Goal: Task Accomplishment & Management: Manage account settings

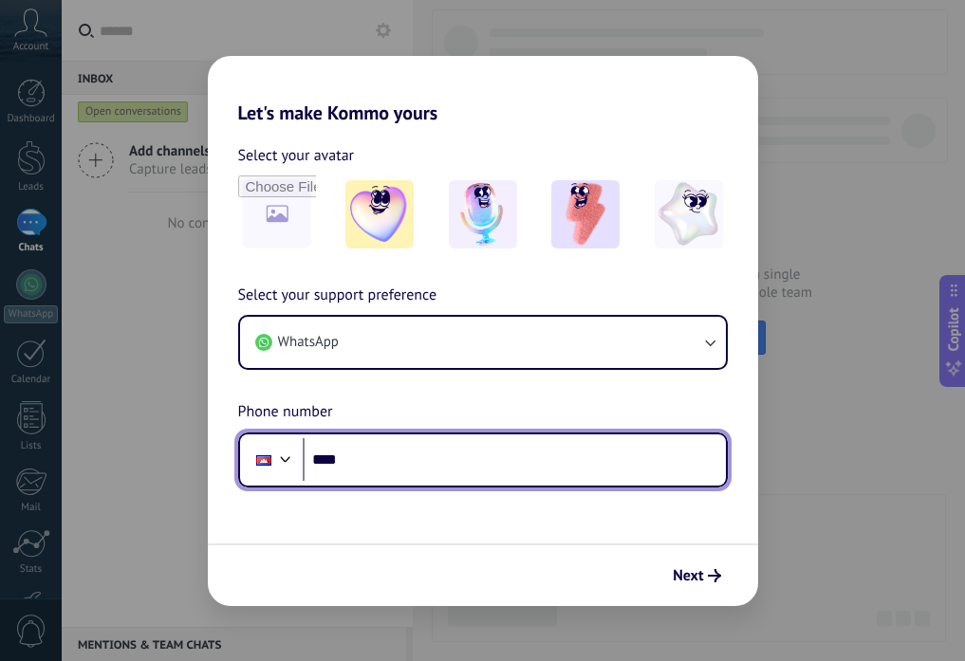
click at [311, 461] on input "****" at bounding box center [514, 460] width 423 height 44
click at [287, 454] on div at bounding box center [285, 457] width 23 height 23
drag, startPoint x: 339, startPoint y: 430, endPoint x: 338, endPoint y: 420, distance: 9.5
click at [338, 430] on div "Select your support preference WhatsApp Phone number Phone ****" at bounding box center [483, 386] width 550 height 204
drag, startPoint x: 341, startPoint y: 459, endPoint x: 318, endPoint y: 460, distance: 22.8
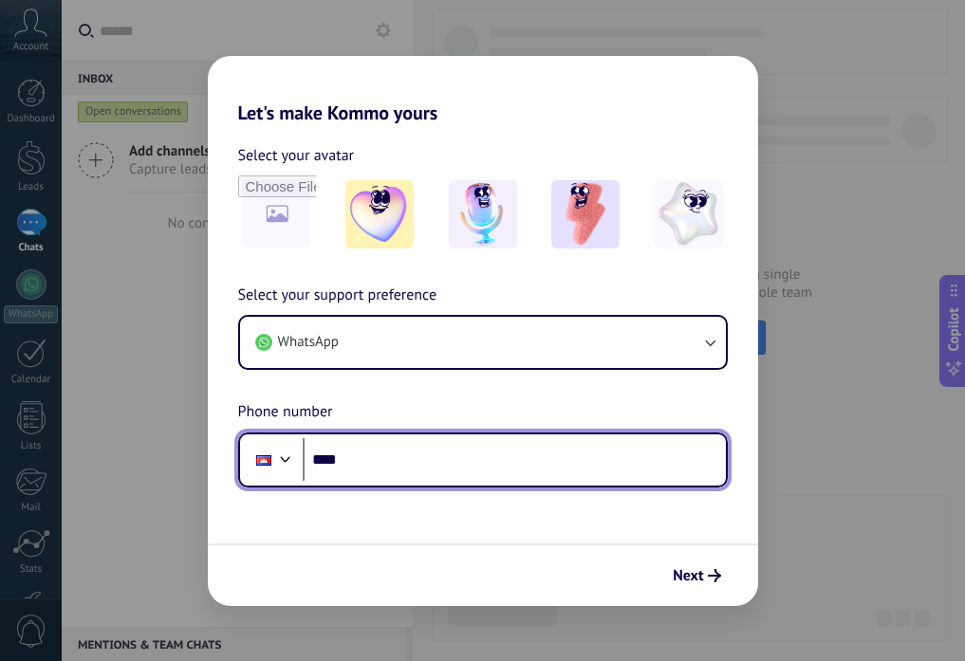
click at [318, 460] on input "****" at bounding box center [514, 460] width 423 height 44
click at [429, 453] on input "*****" at bounding box center [514, 460] width 423 height 44
type input "**********"
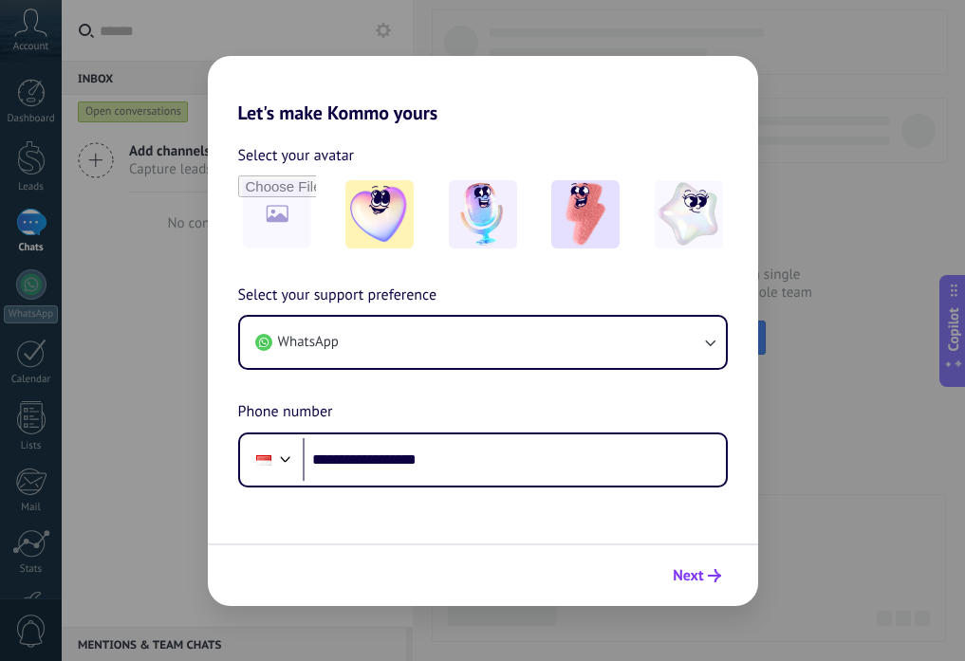
click at [705, 564] on button "Next" at bounding box center [696, 576] width 65 height 32
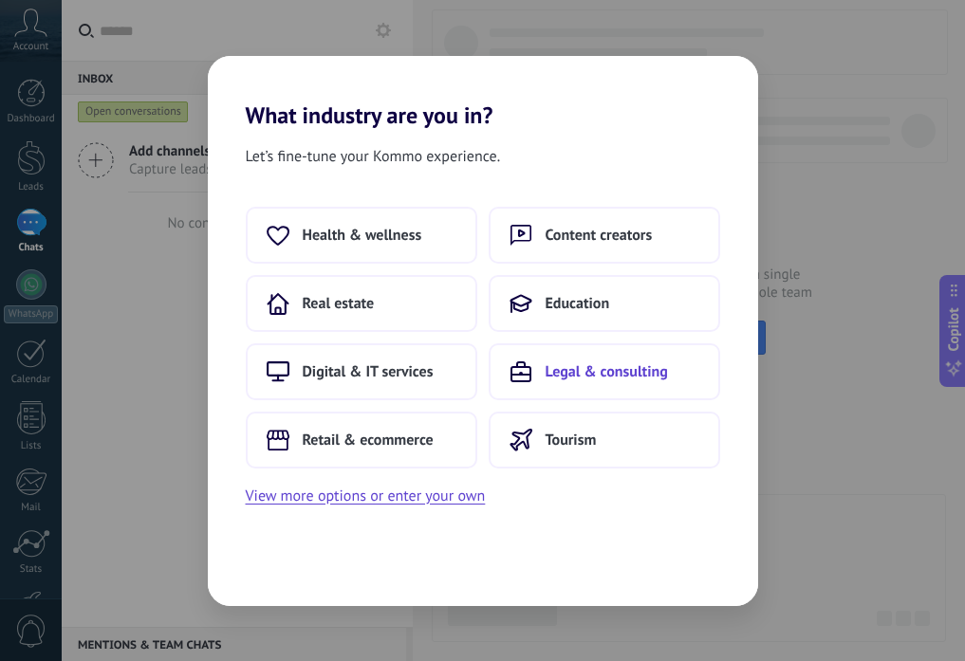
click at [581, 378] on span "Legal & consulting" at bounding box center [607, 371] width 122 height 19
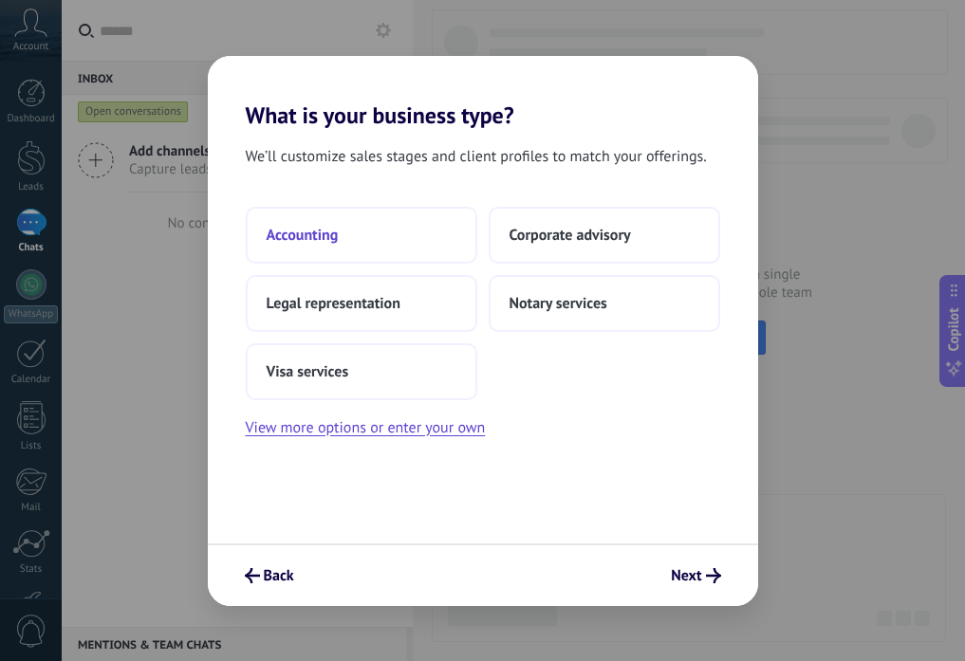
click at [376, 246] on button "Accounting" at bounding box center [361, 235] width 231 height 57
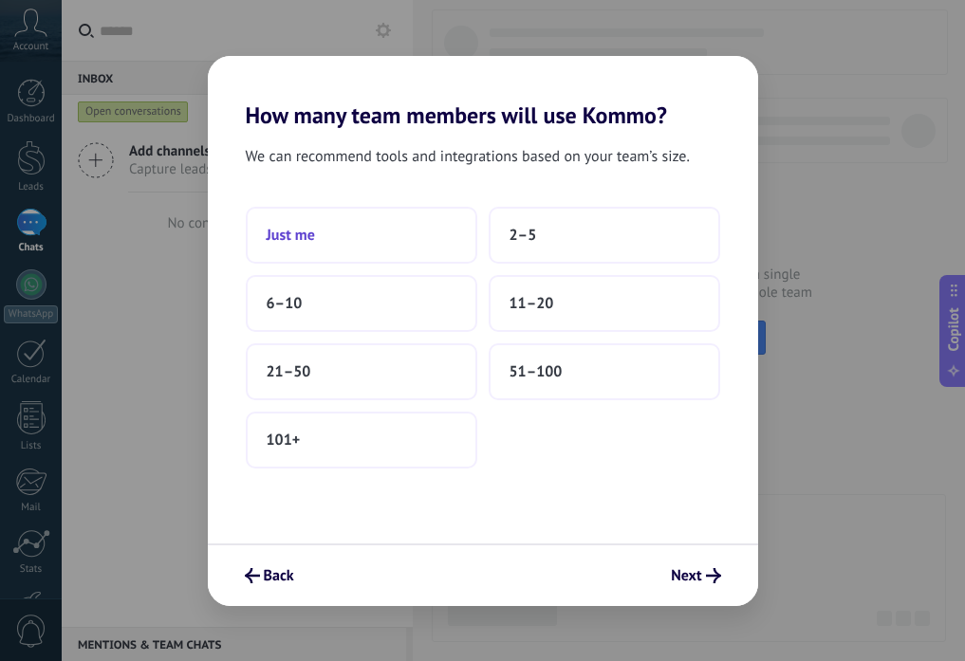
click at [366, 241] on button "Just me" at bounding box center [361, 235] width 231 height 57
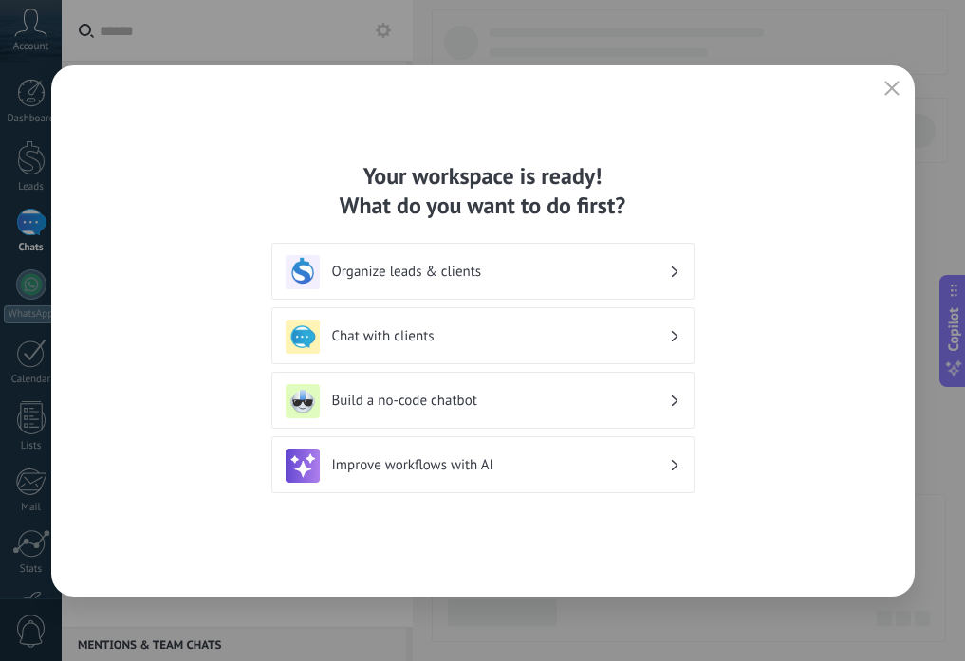
click at [474, 336] on h3 "Chat with clients" at bounding box center [500, 336] width 337 height 18
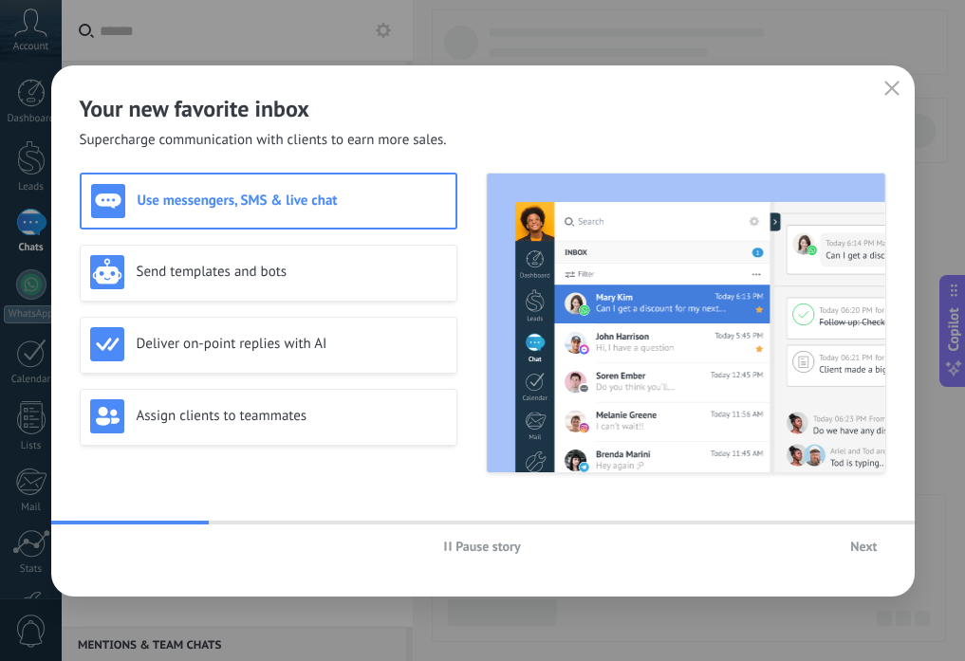
click at [358, 197] on h3 "Use messengers, SMS & live chat" at bounding box center [292, 201] width 308 height 18
click at [863, 548] on span "Next" at bounding box center [863, 546] width 27 height 13
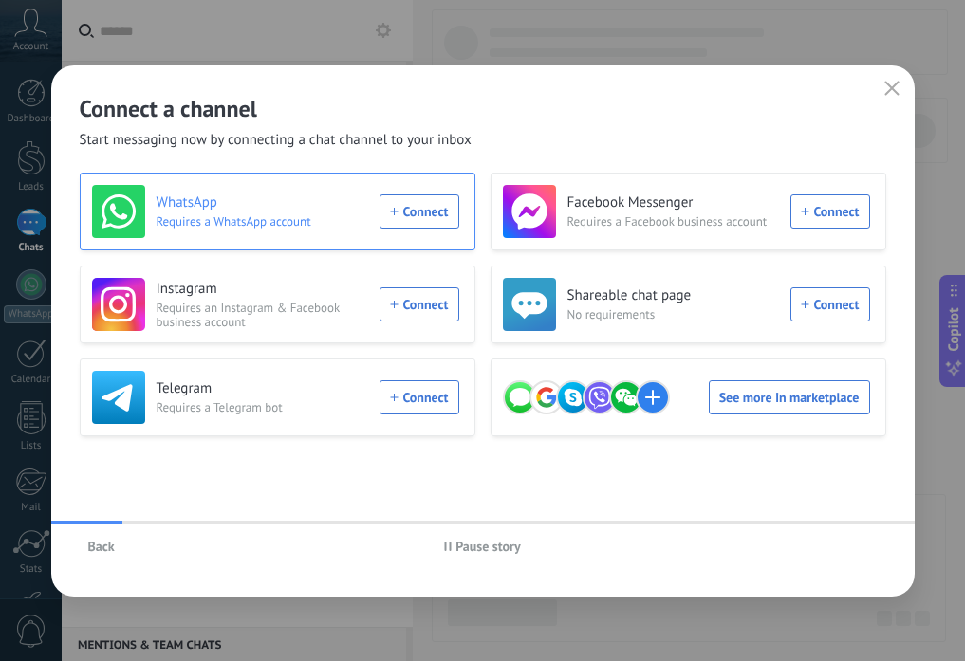
click at [414, 216] on div "WhatsApp Requires a WhatsApp account Connect" at bounding box center [275, 211] width 367 height 53
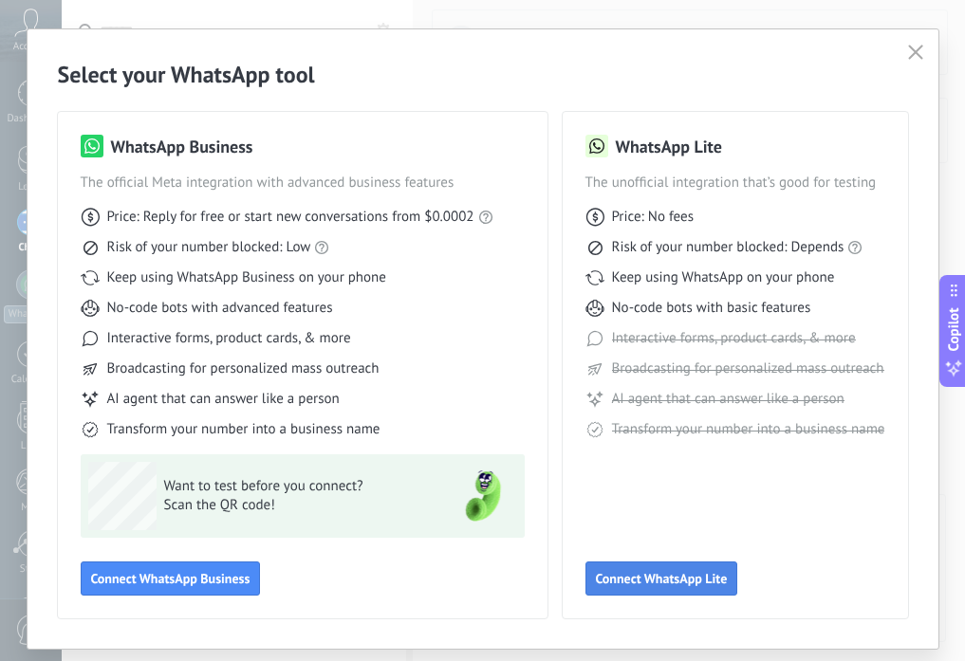
click at [642, 575] on span "Connect WhatsApp Lite" at bounding box center [662, 578] width 132 height 13
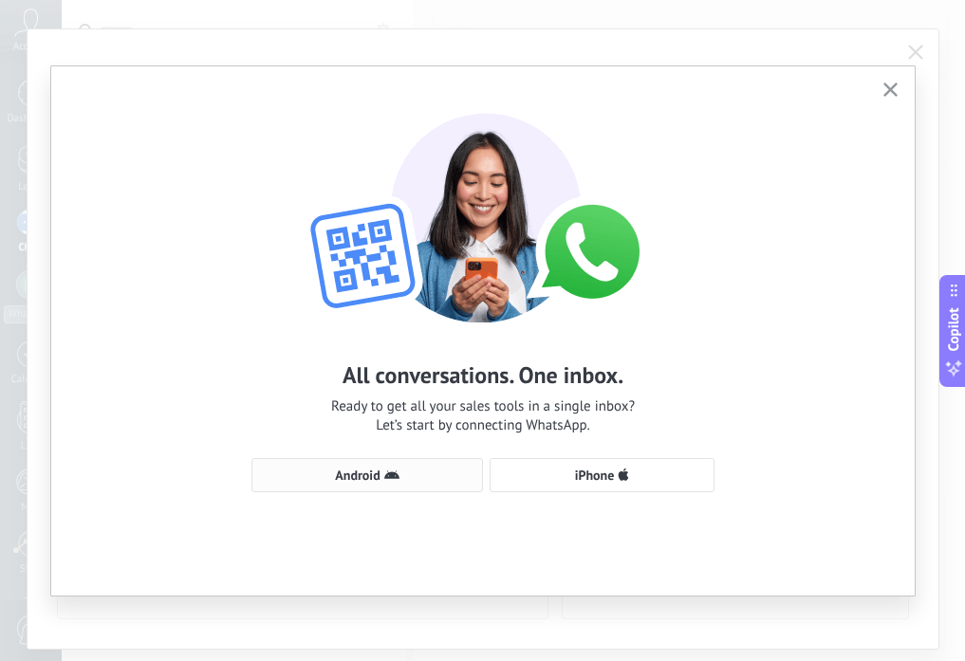
click at [411, 478] on span "Android" at bounding box center [367, 475] width 211 height 15
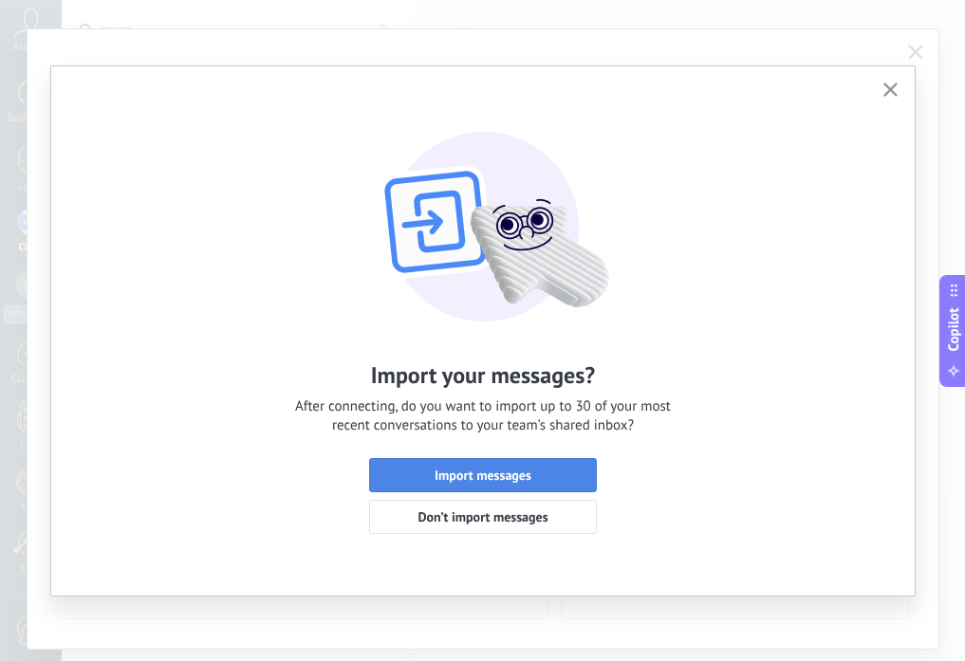
click at [413, 472] on span "Import messages" at bounding box center [482, 475] width 207 height 13
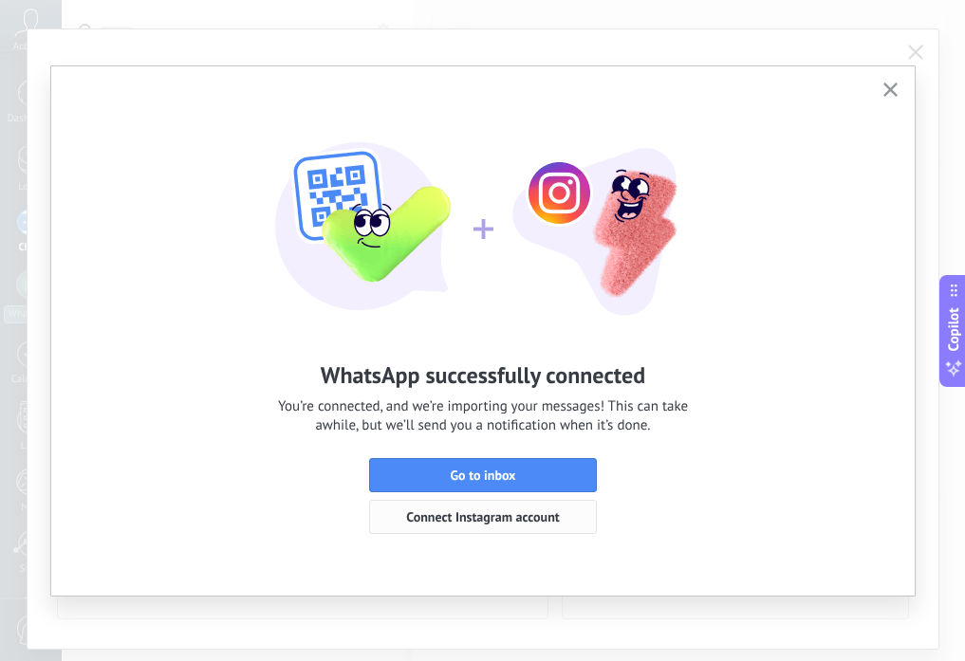
click at [552, 512] on span "Connect Instagram account" at bounding box center [482, 516] width 153 height 13
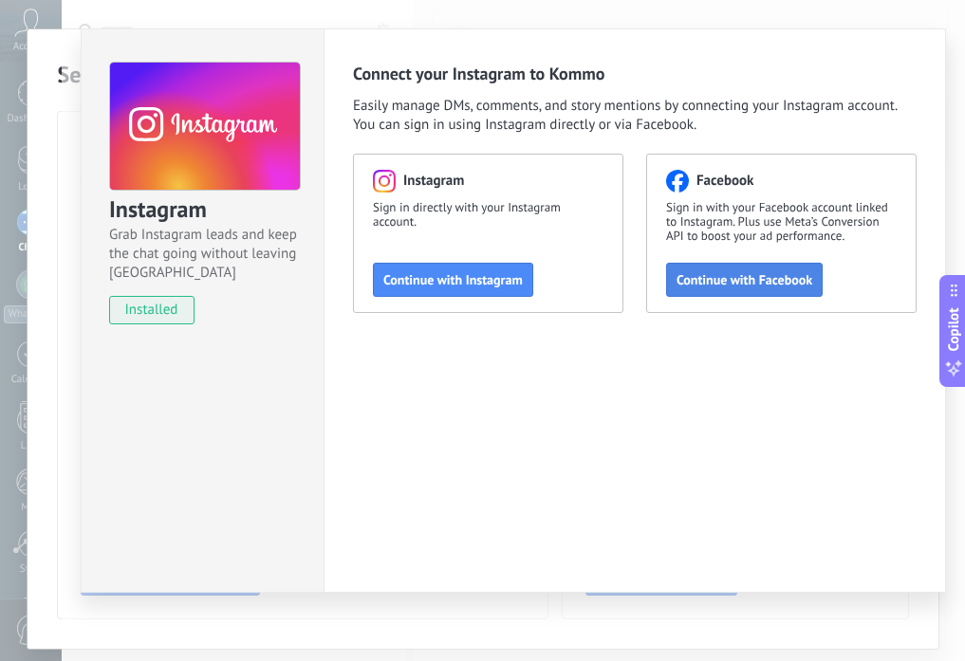
click at [752, 293] on button "Continue with Facebook" at bounding box center [744, 280] width 157 height 34
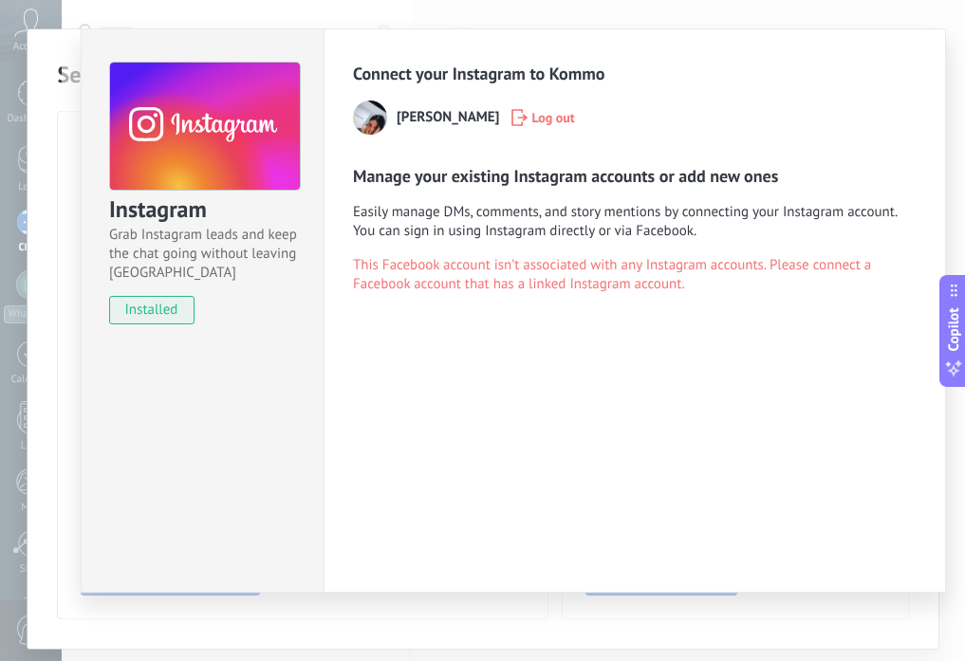
click at [50, 347] on div "Select your WhatsApp tool WhatsApp Business The official Meta integration with …" at bounding box center [483, 339] width 911 height 620
click at [60, 339] on div "WhatsApp Business The official Meta integration with advanced business features…" at bounding box center [303, 365] width 490 height 507
click at [816, 615] on div "Instagram Grab Instagram leads and keep the chat going without leaving [PERSON_…" at bounding box center [513, 330] width 903 height 661
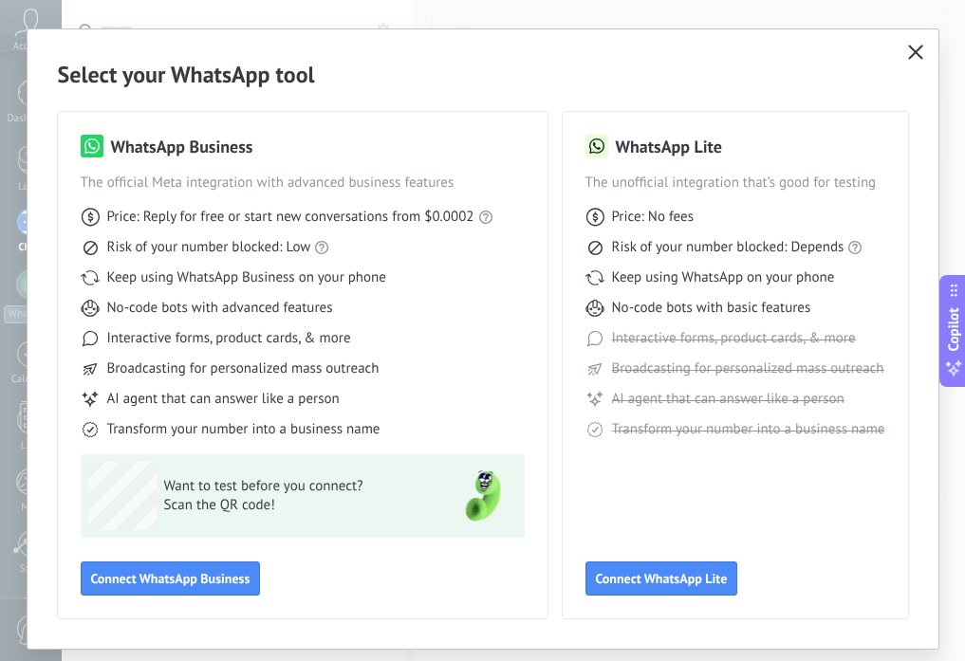
click at [909, 59] on icon "button" at bounding box center [915, 52] width 15 height 15
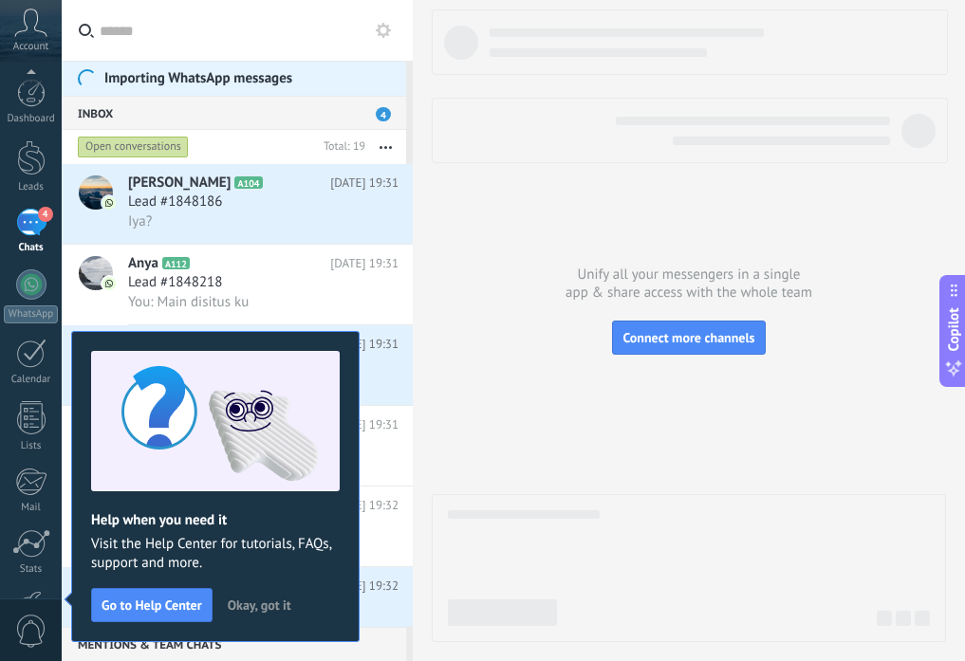
scroll to position [128, 0]
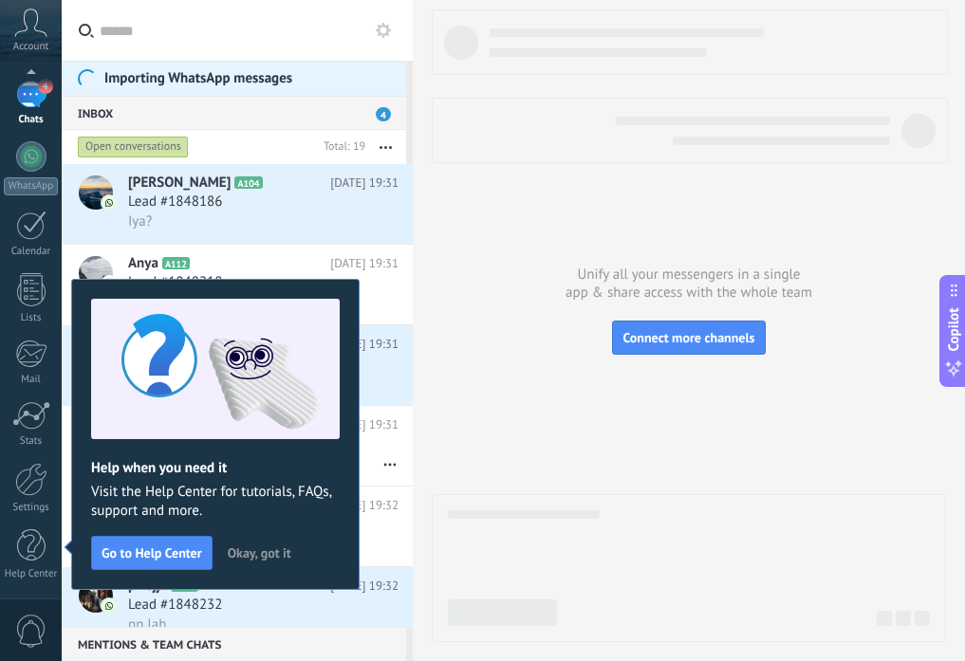
click at [251, 556] on span "Okay, got it" at bounding box center [260, 552] width 64 height 13
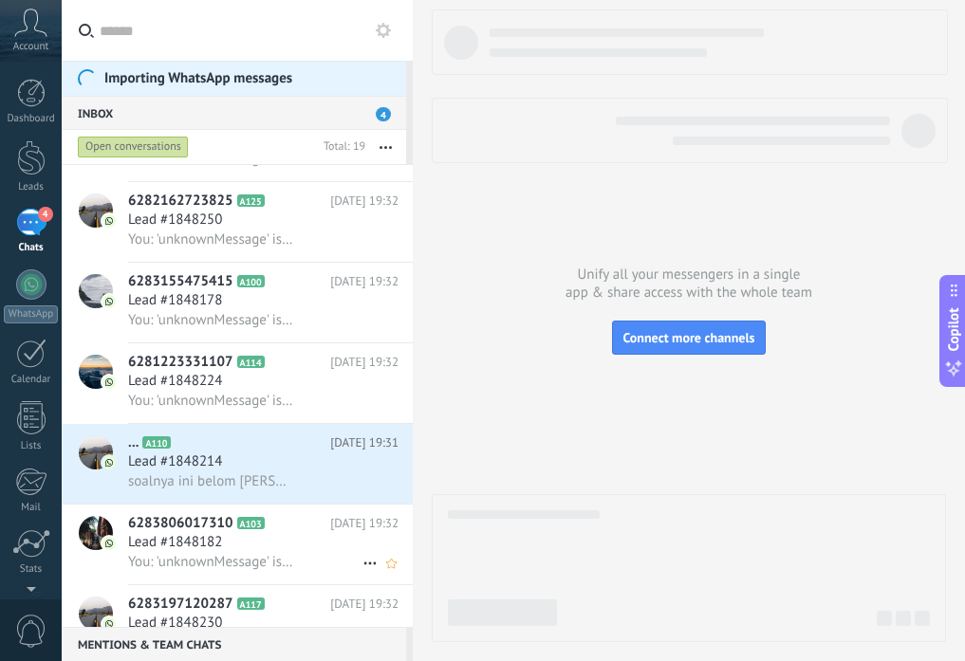
scroll to position [1131, 0]
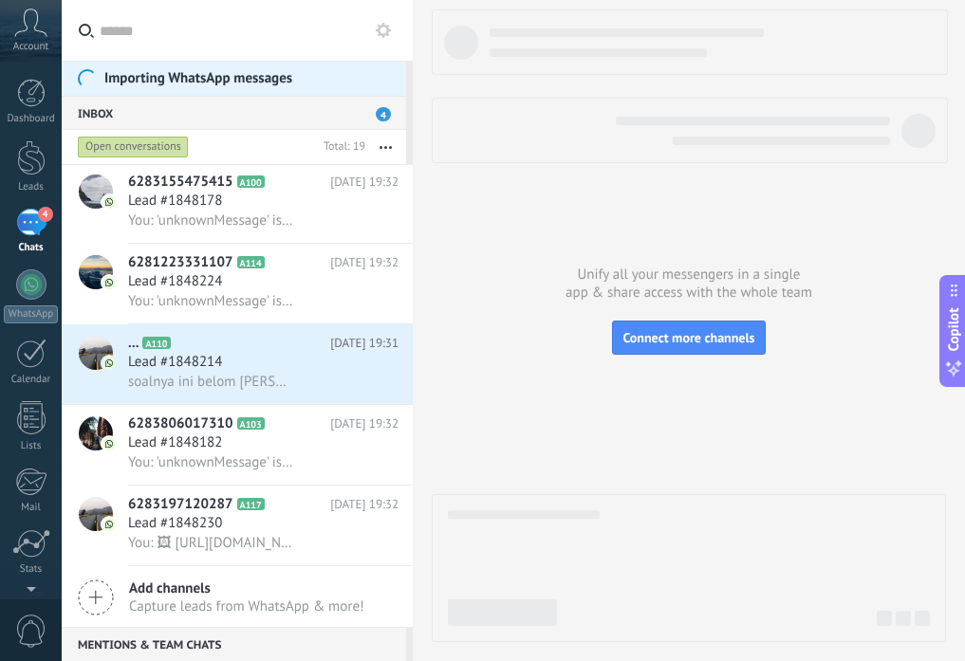
click at [209, 589] on span "Add channels" at bounding box center [246, 589] width 235 height 18
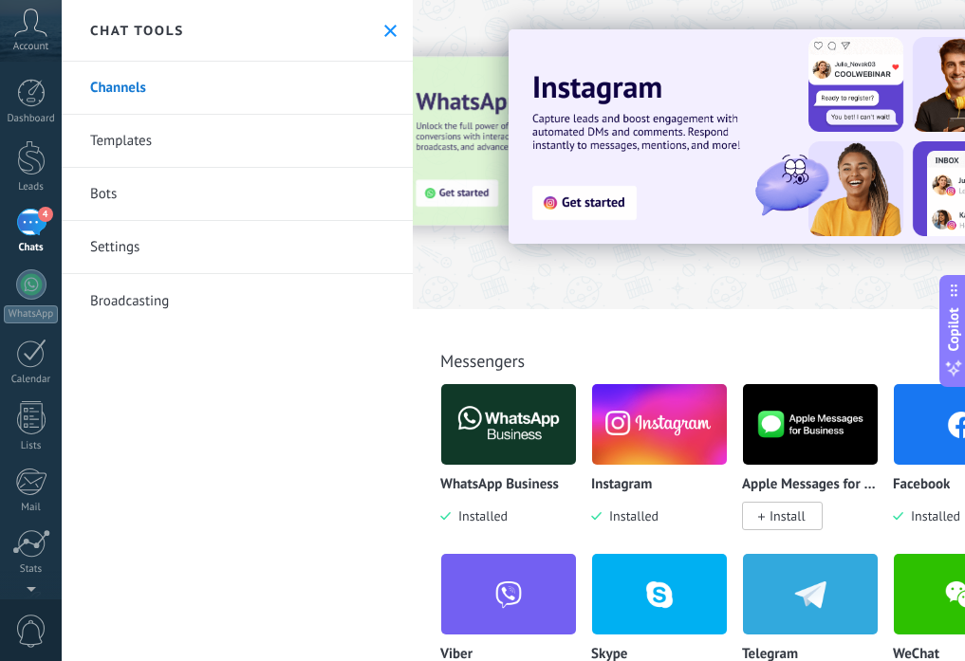
click at [125, 310] on link "Broadcasting" at bounding box center [237, 300] width 351 height 53
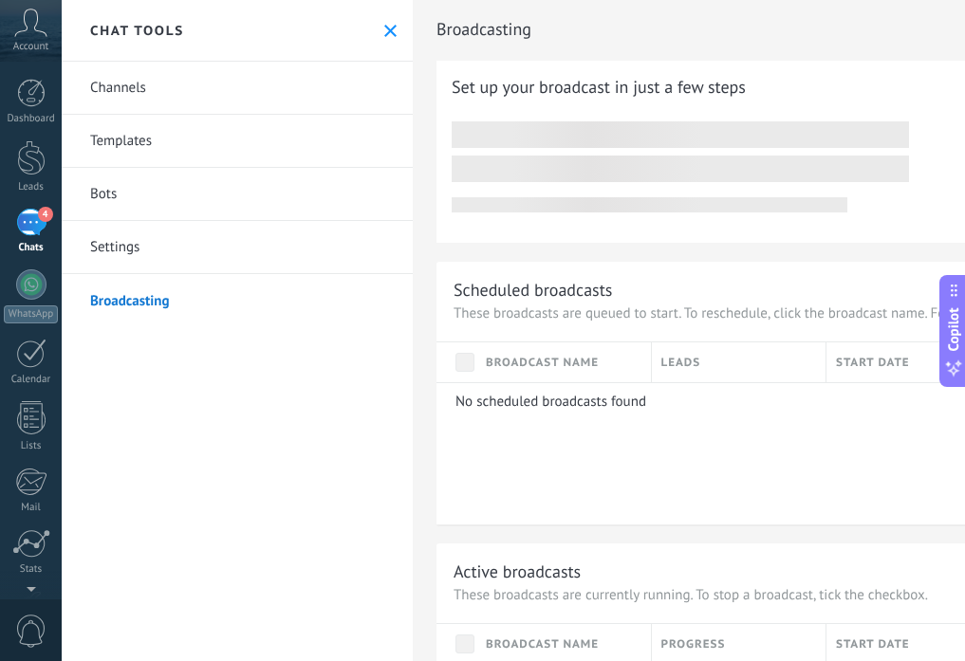
click at [471, 398] on p "No scheduled broadcasts found" at bounding box center [802, 402] width 694 height 18
drag, startPoint x: 566, startPoint y: 405, endPoint x: 561, endPoint y: 176, distance: 228.7
click at [566, 404] on p "No scheduled broadcasts found" at bounding box center [802, 402] width 694 height 18
click at [384, 30] on icon at bounding box center [390, 31] width 12 height 12
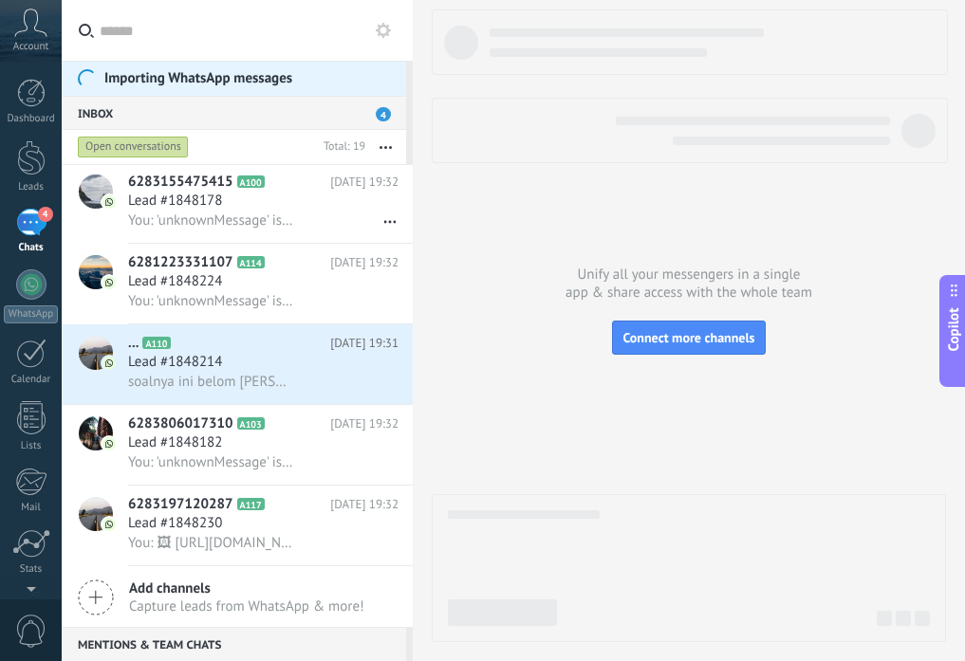
click at [360, 111] on div "Inbox 4" at bounding box center [234, 113] width 344 height 34
click at [390, 137] on button "button" at bounding box center [385, 147] width 41 height 34
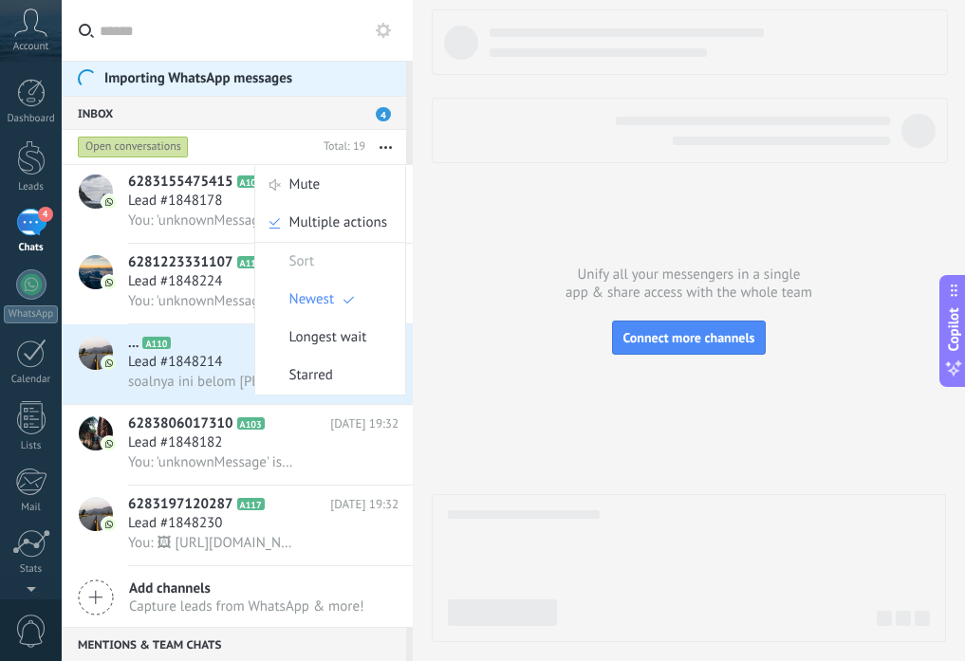
click at [525, 303] on div at bounding box center [689, 325] width 514 height 633
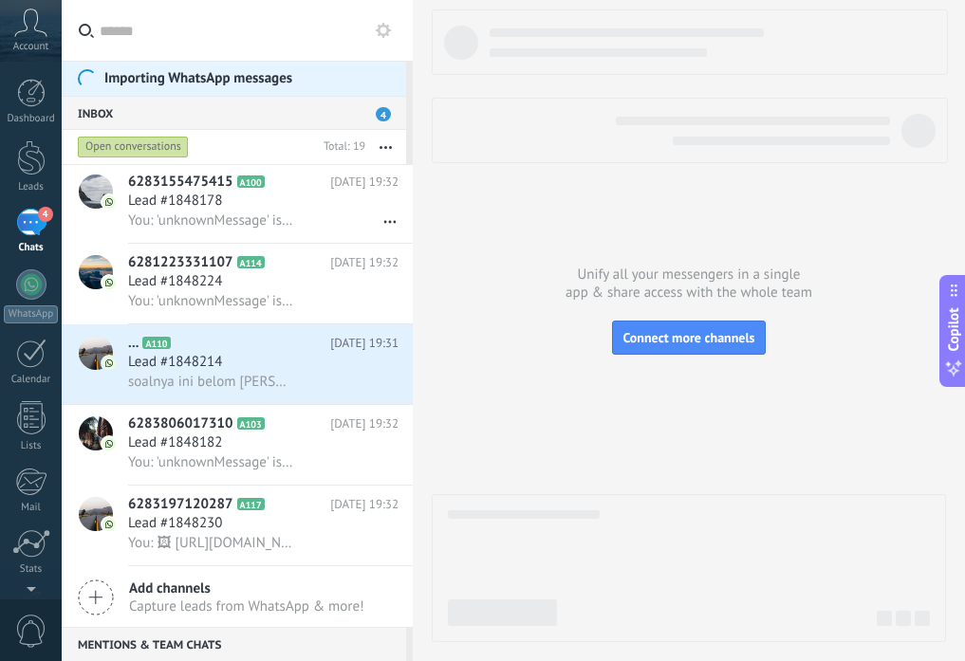
click at [145, 143] on div "Open conversations" at bounding box center [133, 147] width 111 height 23
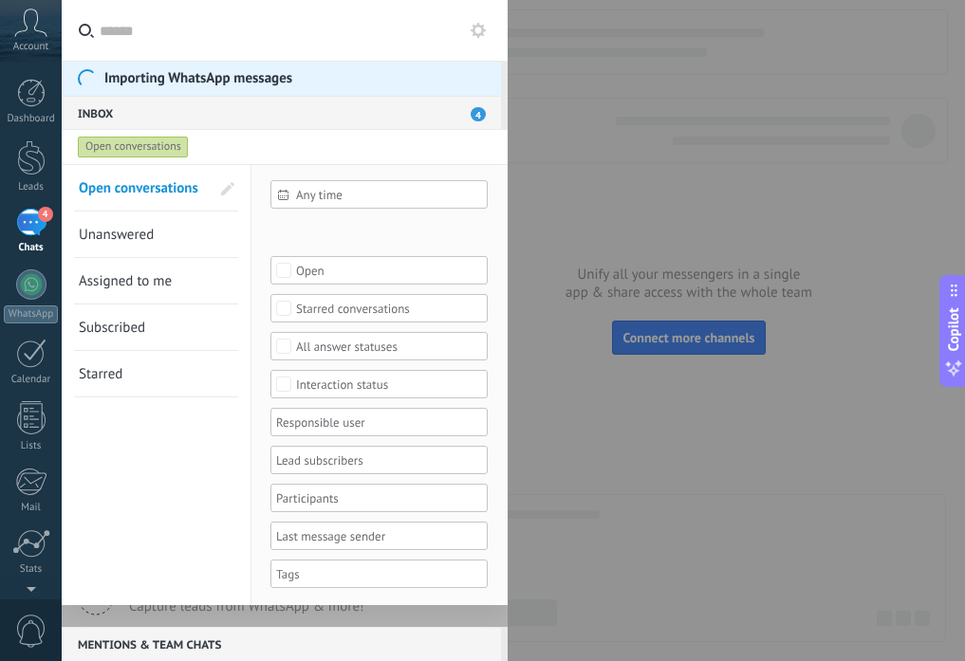
scroll to position [2, 0]
click at [159, 364] on link "Starred" at bounding box center [144, 372] width 131 height 46
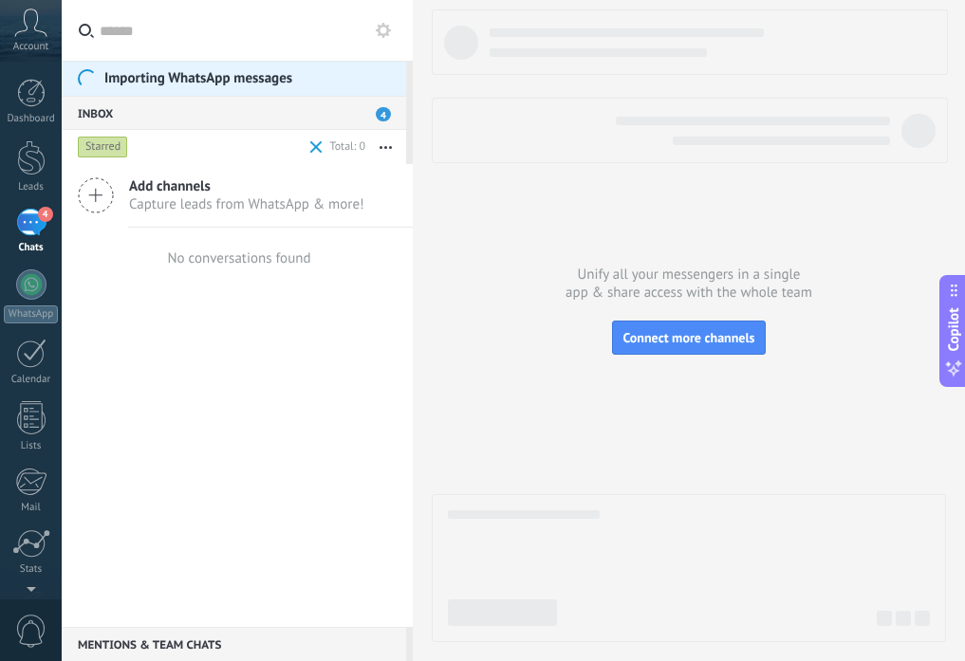
click at [321, 150] on span at bounding box center [316, 147] width 12 height 12
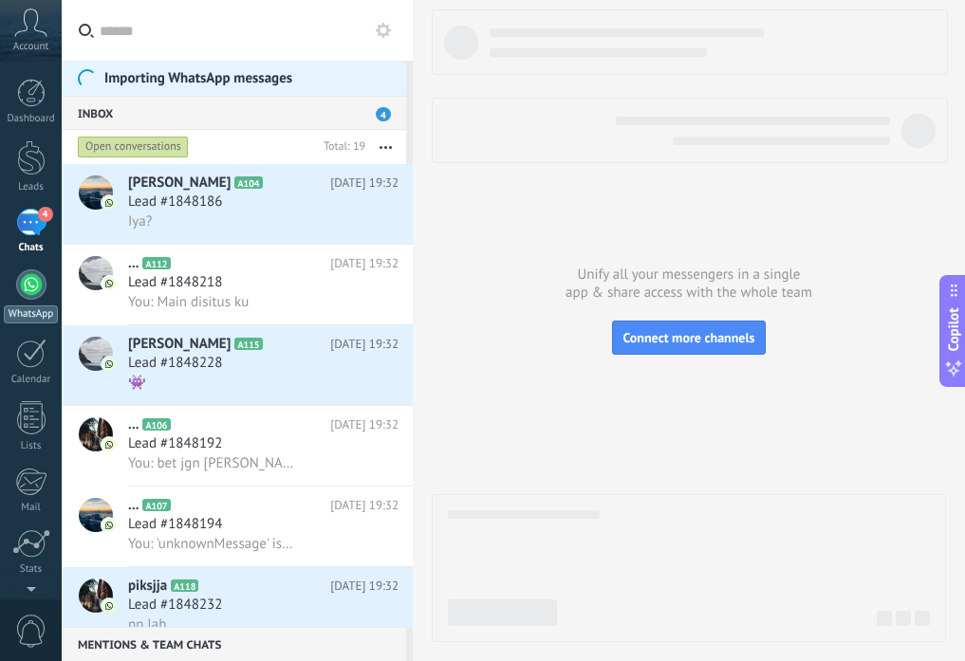
click at [25, 288] on div at bounding box center [31, 284] width 30 height 30
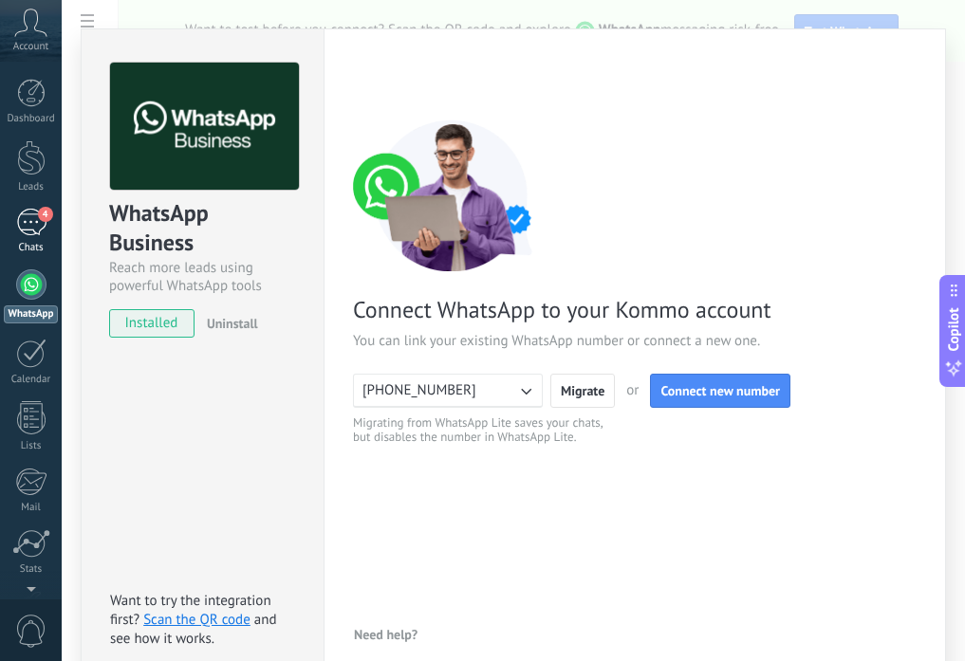
click at [28, 229] on div "4" at bounding box center [31, 223] width 30 height 28
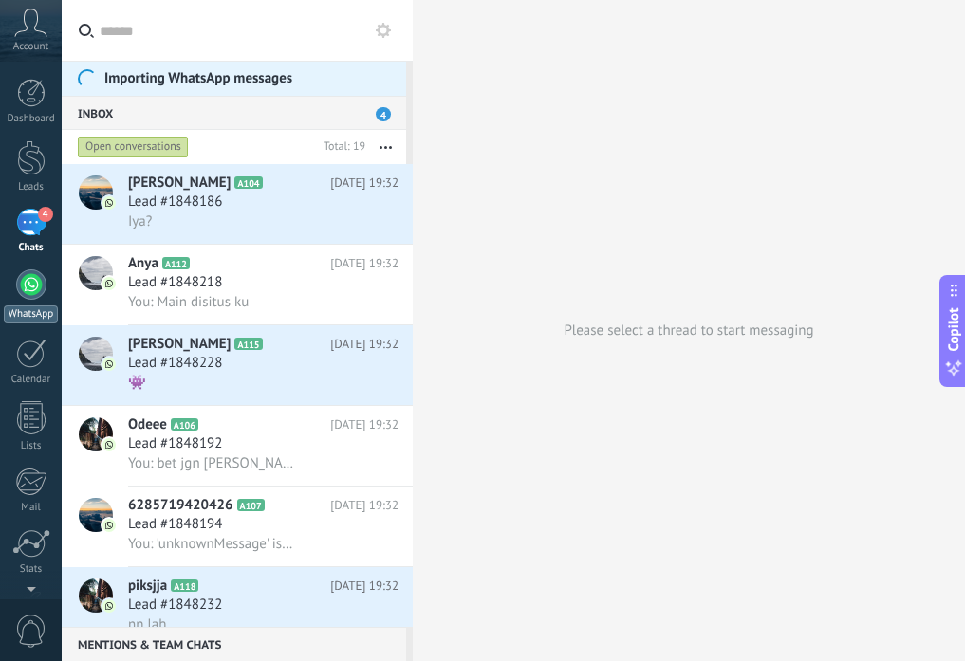
click at [31, 297] on div at bounding box center [31, 284] width 30 height 30
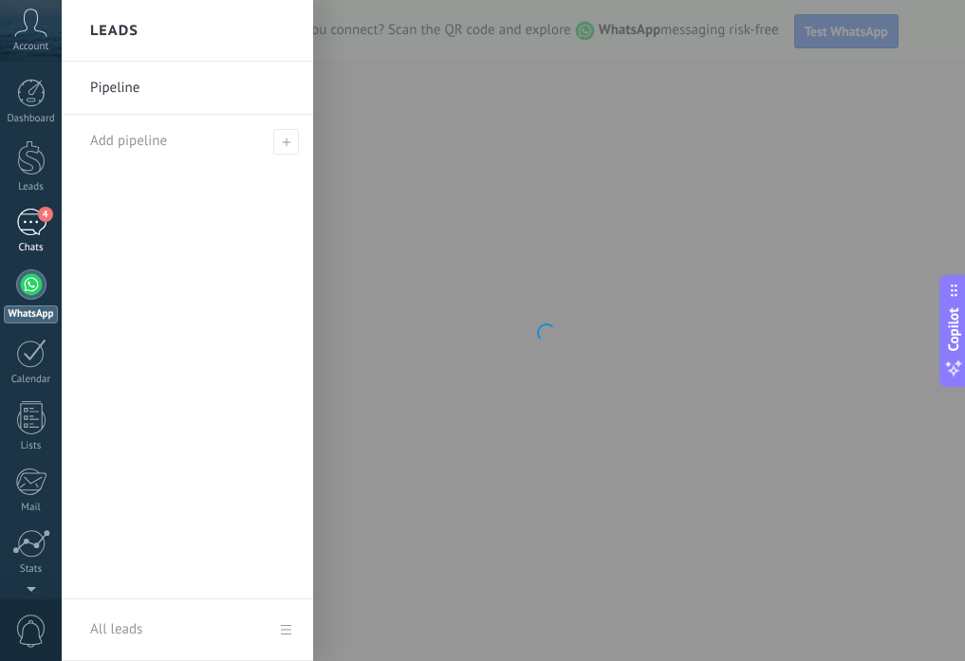
click at [35, 241] on link "4 Chats" at bounding box center [31, 232] width 62 height 46
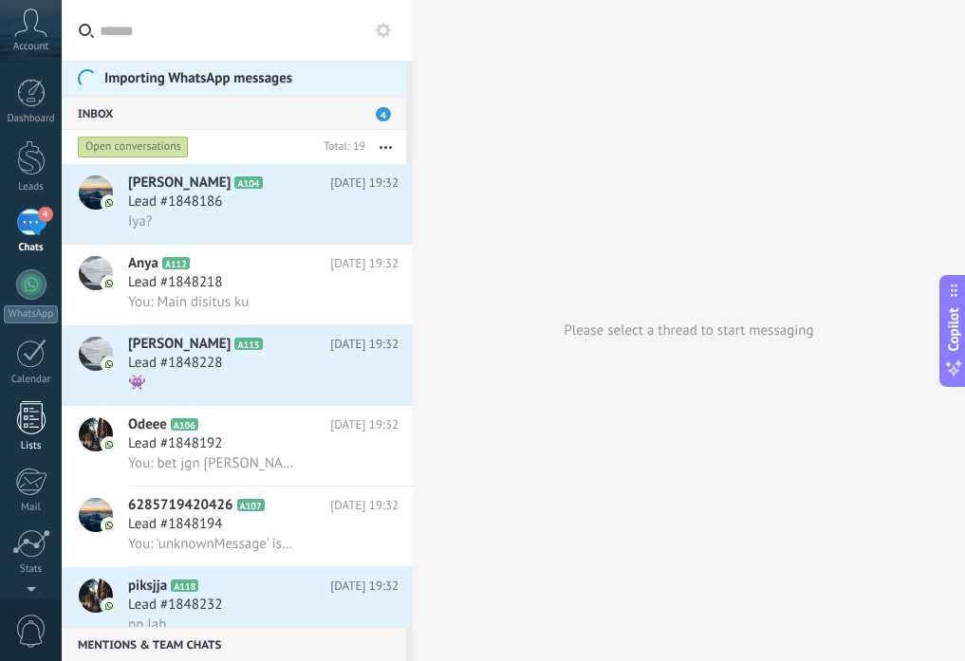
click at [31, 411] on div at bounding box center [31, 417] width 28 height 33
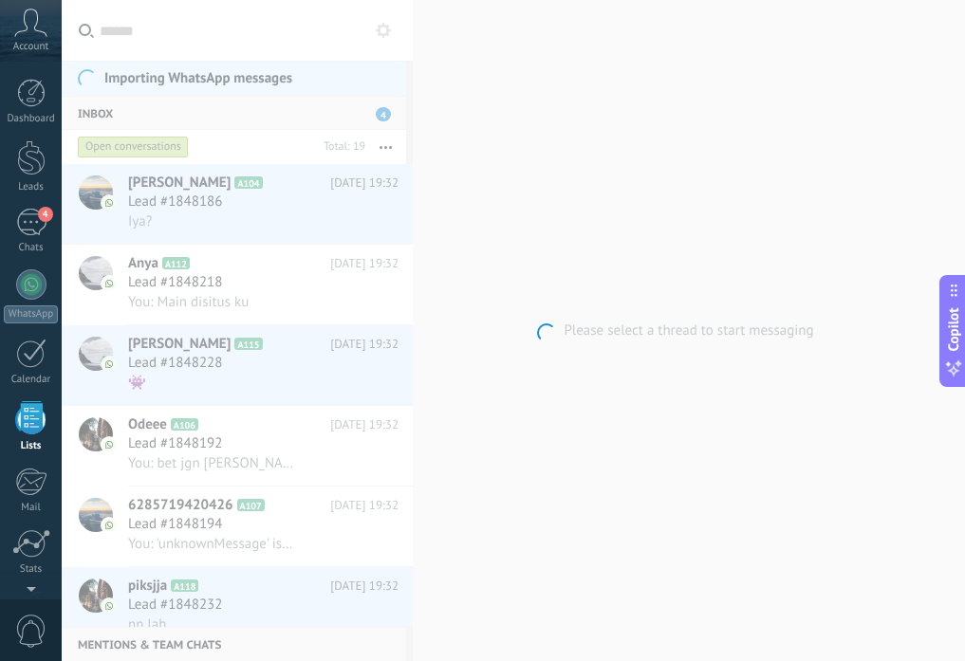
scroll to position [118, 0]
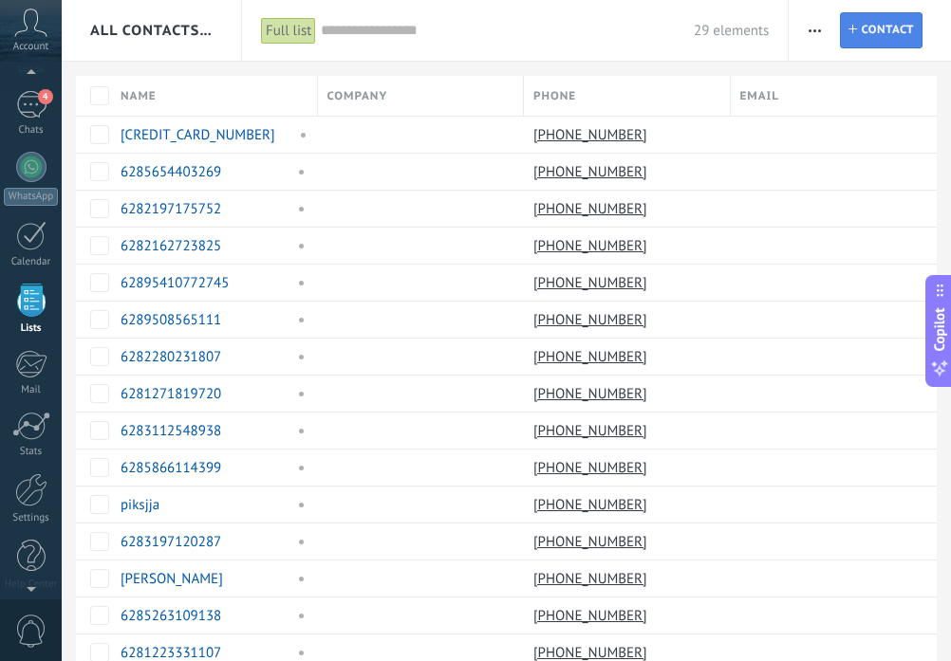
click at [890, 28] on span "Contact" at bounding box center [886, 30] width 53 height 34
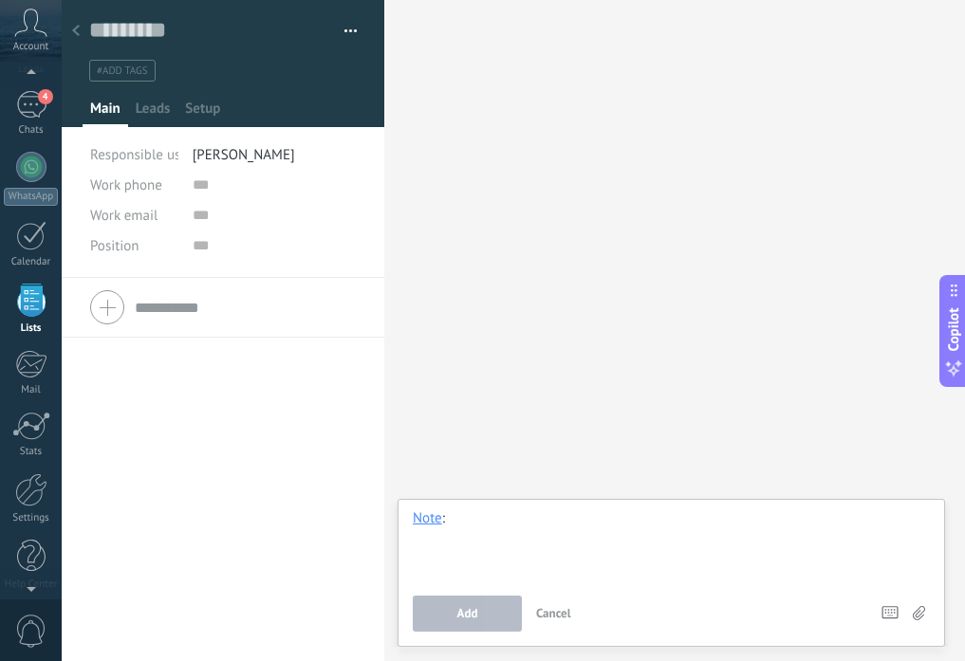
click at [476, 514] on div at bounding box center [671, 545] width 517 height 72
paste div
click at [465, 625] on button "Add" at bounding box center [467, 614] width 109 height 36
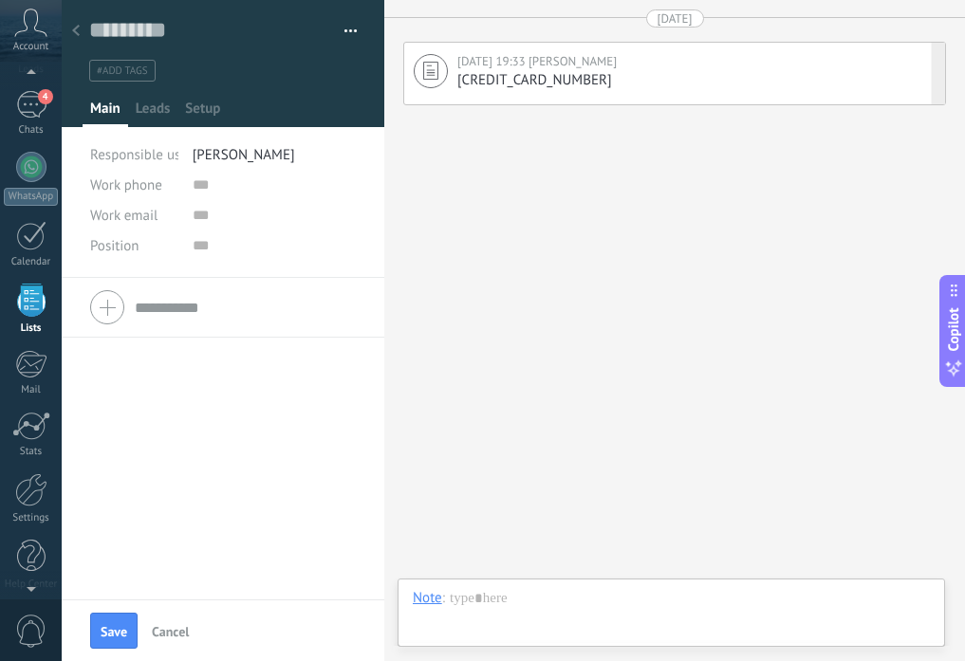
click at [538, 90] on div "[DATE] 19:33 Min Sarasia [CREDIT_CARD_NUMBER] Pin Delete Edit" at bounding box center [674, 74] width 543 height 64
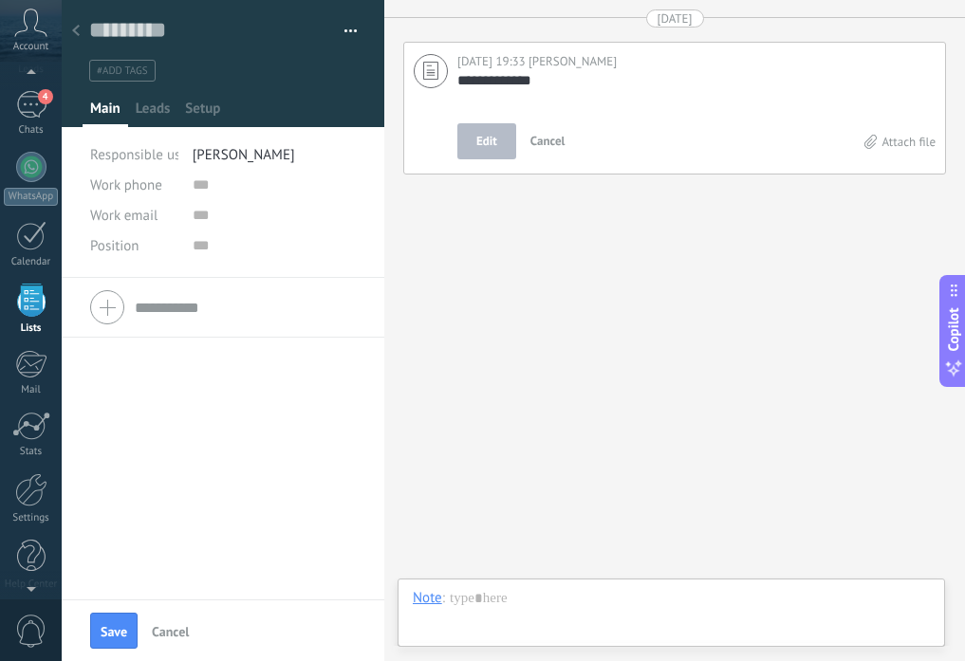
scroll to position [19, 0]
click at [564, 235] on div "**********" at bounding box center [674, 330] width 581 height 661
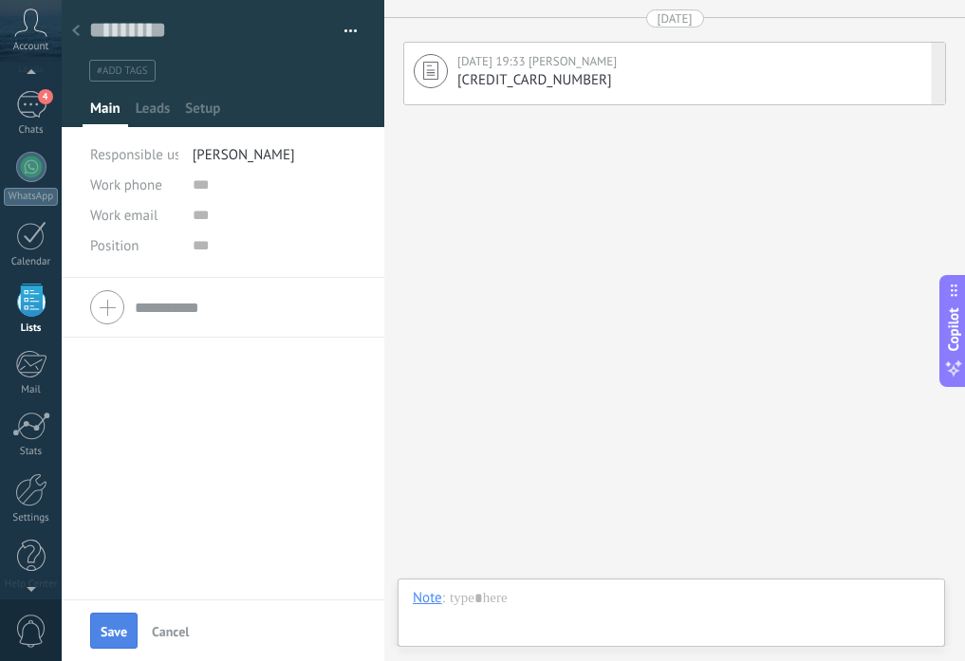
click at [120, 625] on span "Save" at bounding box center [114, 631] width 27 height 13
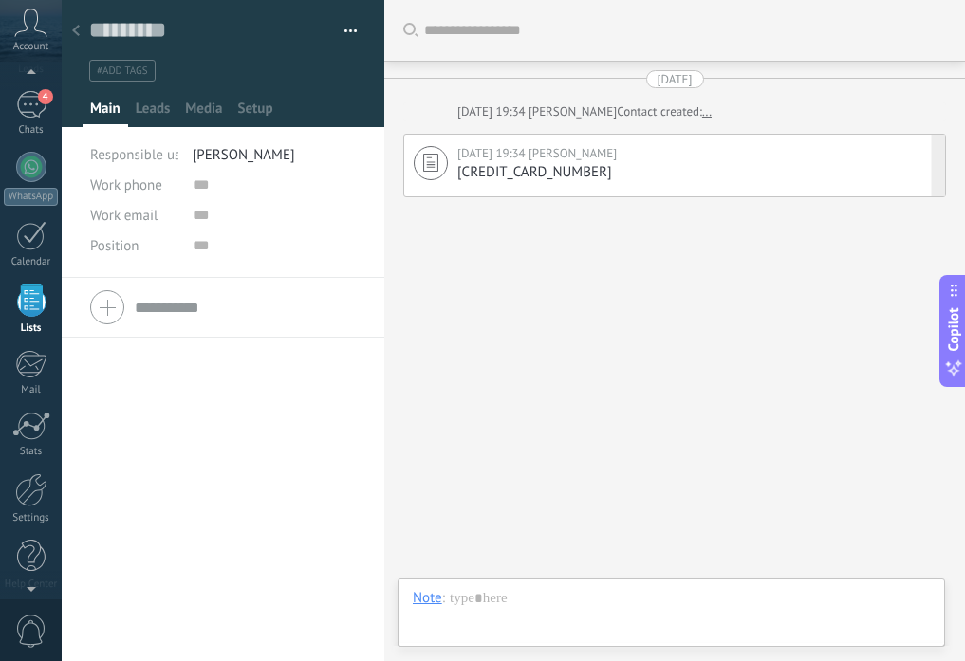
click at [511, 177] on span "[CREDIT_CARD_NUMBER]" at bounding box center [534, 172] width 155 height 18
type textarea "**********"
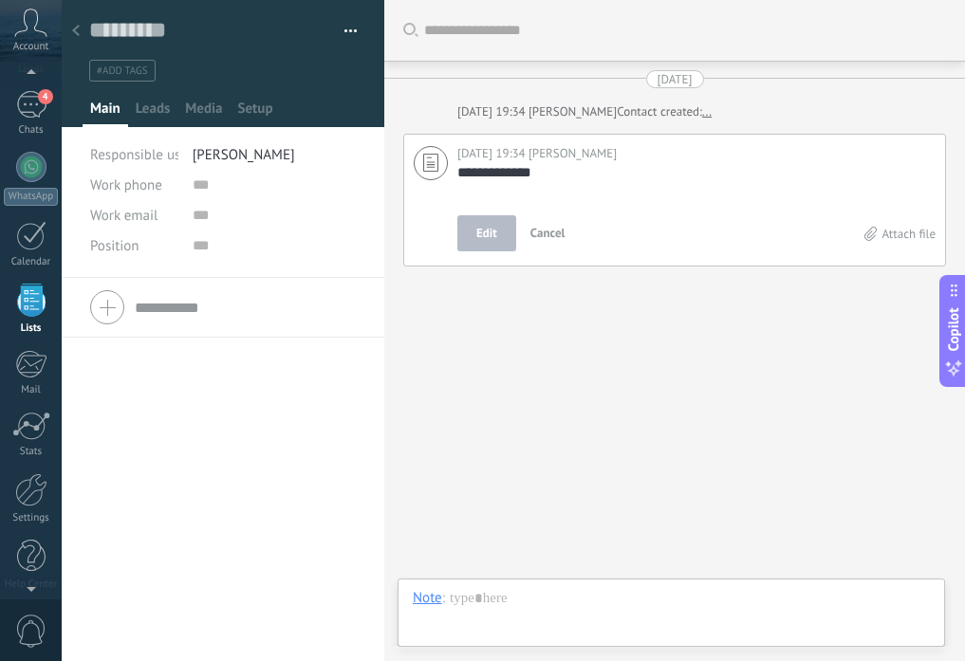
scroll to position [19, 0]
click at [157, 114] on span "Leads" at bounding box center [153, 114] width 35 height 28
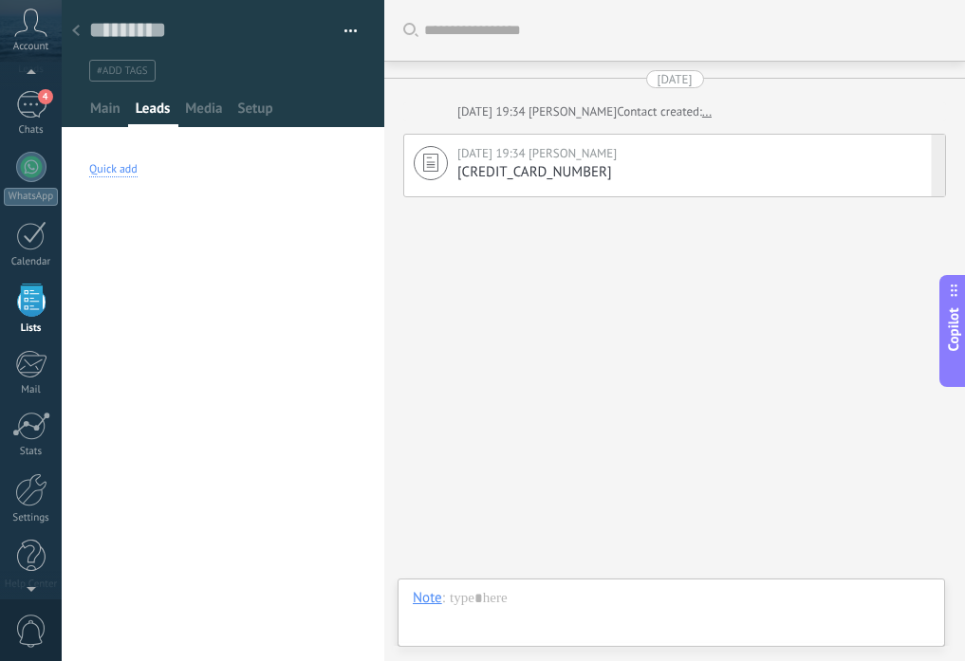
click at [124, 166] on div "Quick add" at bounding box center [113, 169] width 48 height 15
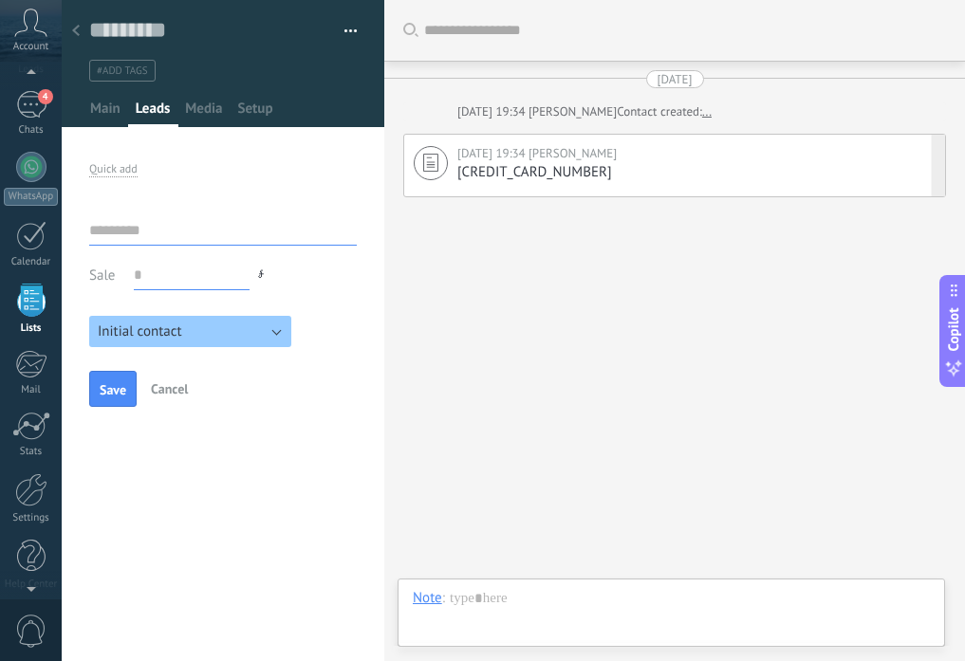
click at [165, 239] on input "text" at bounding box center [223, 230] width 268 height 30
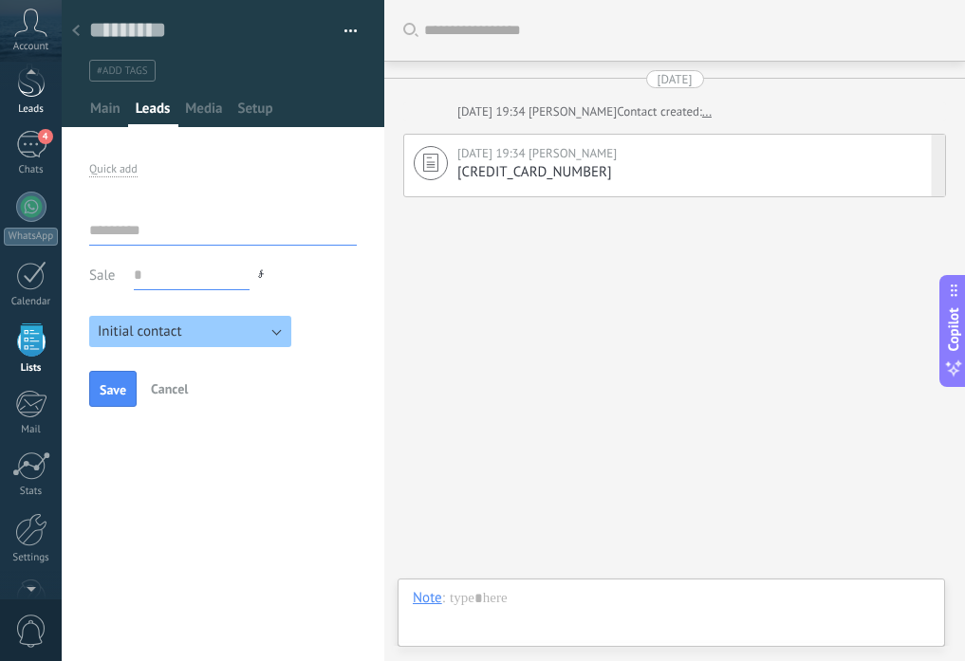
click at [36, 96] on div at bounding box center [31, 80] width 28 height 35
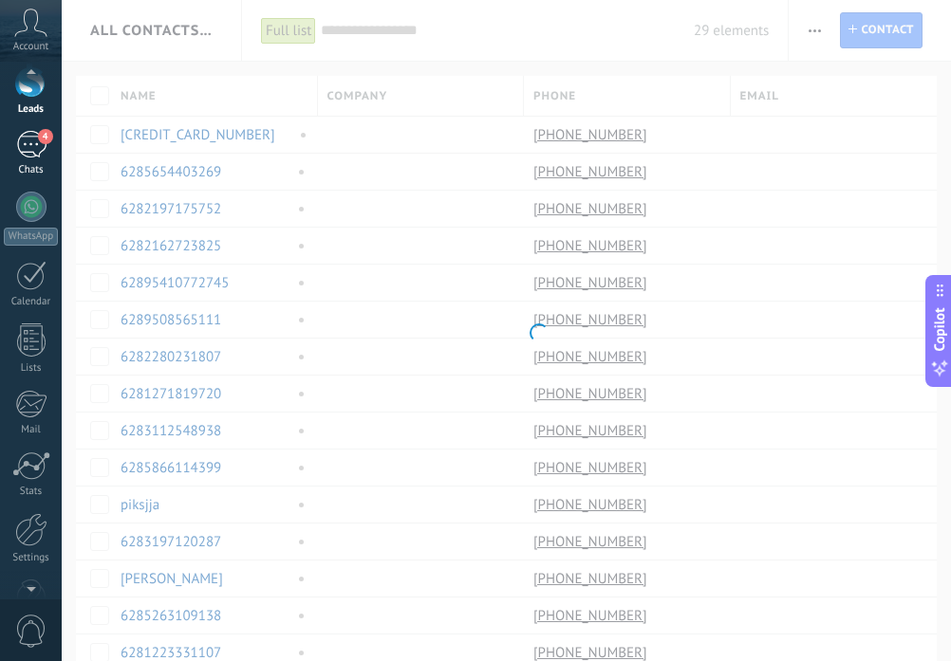
click at [36, 156] on div "4" at bounding box center [31, 145] width 30 height 28
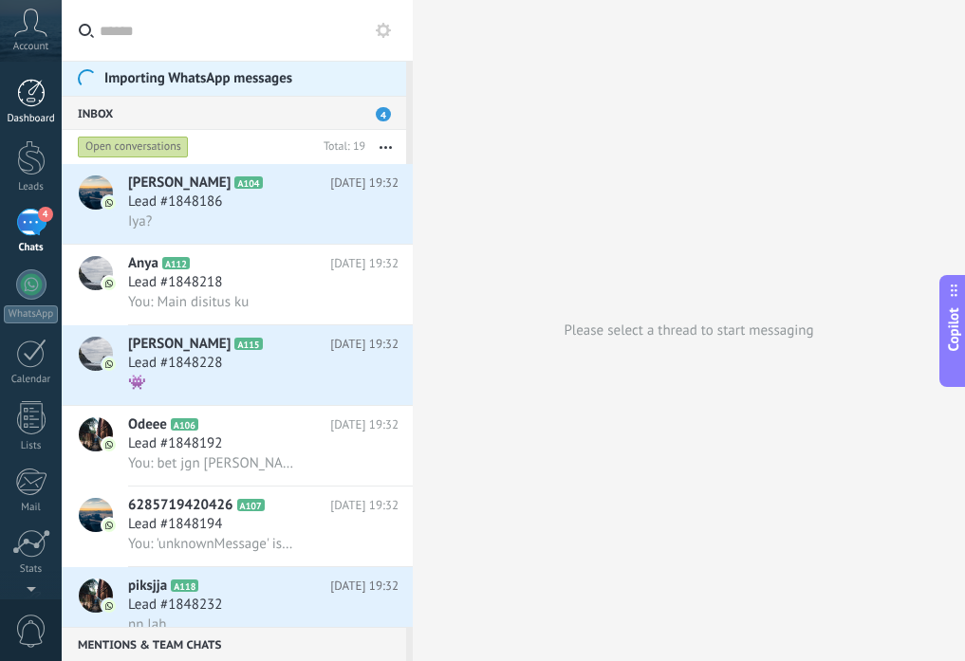
click at [27, 102] on div at bounding box center [31, 93] width 28 height 28
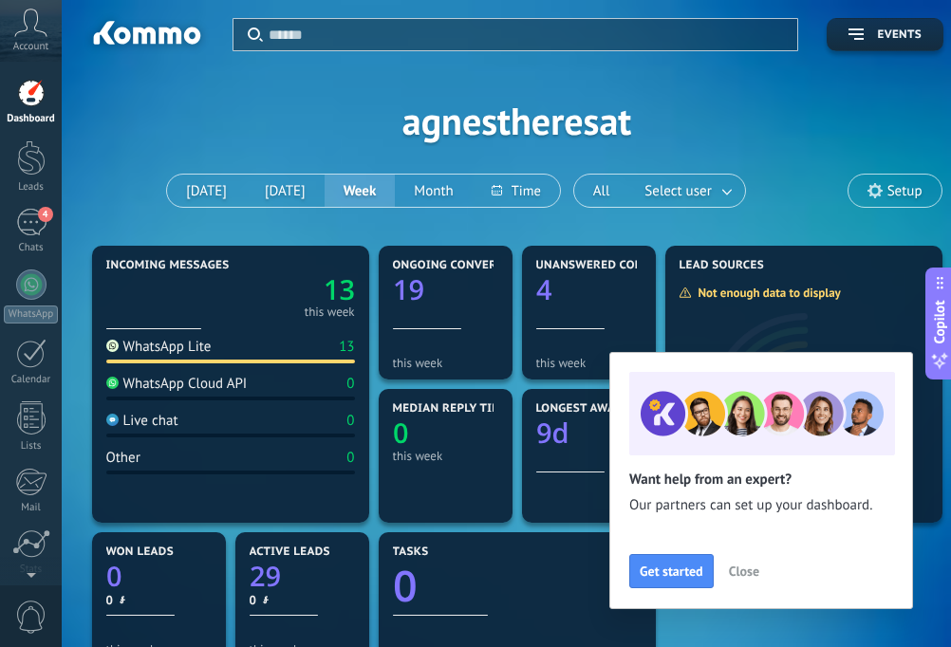
click at [741, 566] on span "Close" at bounding box center [744, 570] width 30 height 13
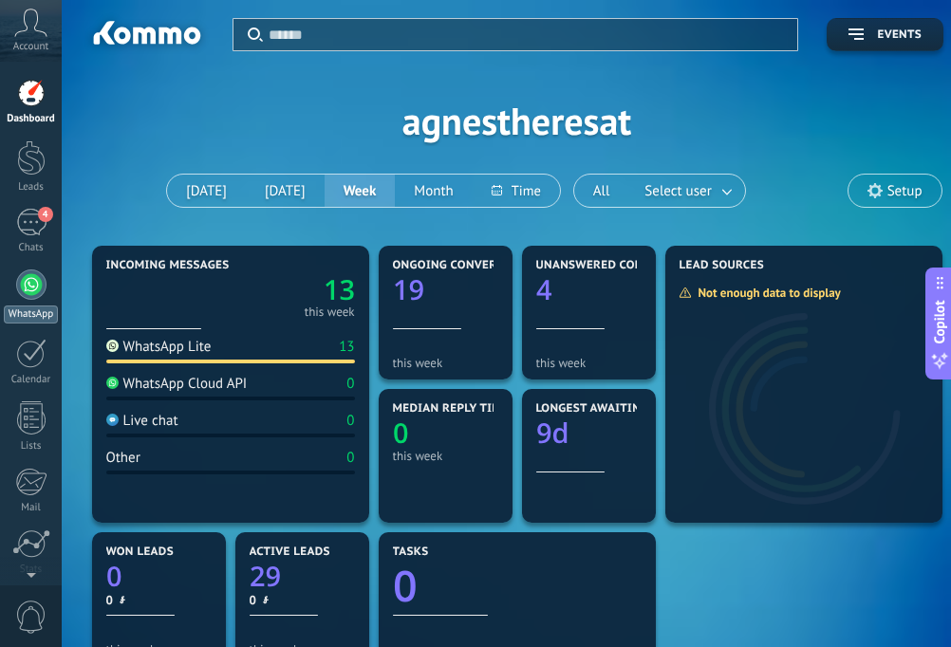
click at [45, 299] on link "WhatsApp" at bounding box center [31, 296] width 62 height 54
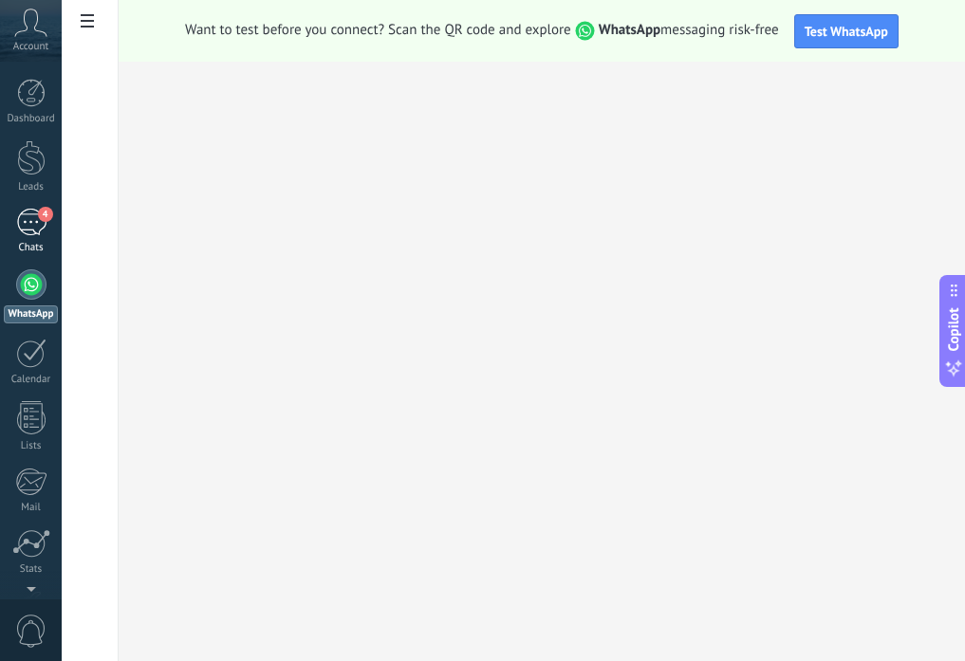
click at [37, 225] on div "4" at bounding box center [31, 223] width 30 height 28
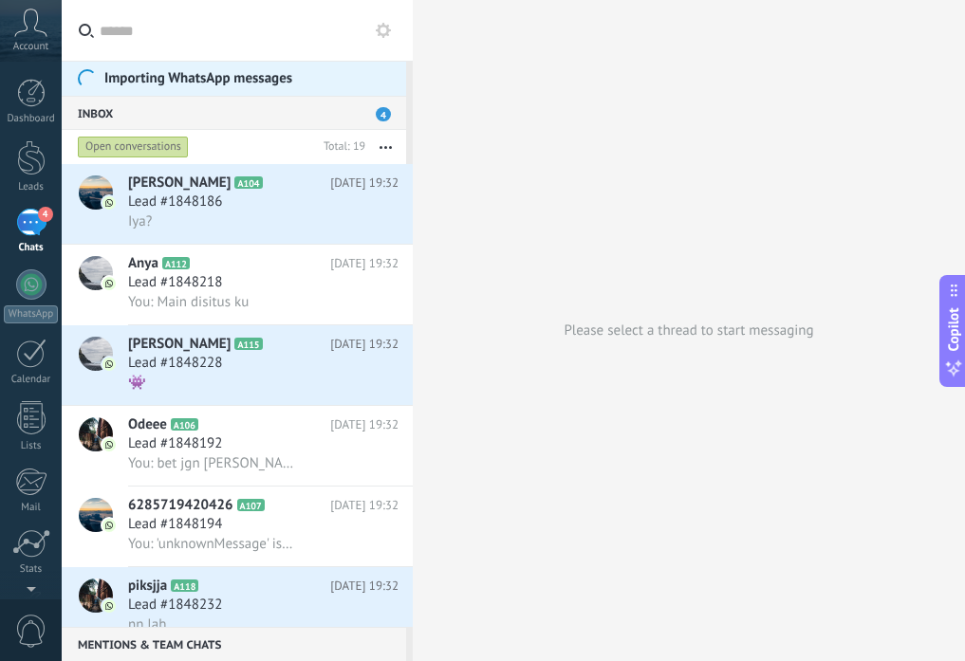
click at [166, 39] on input "text" at bounding box center [249, 30] width 298 height 61
click at [392, 36] on button at bounding box center [383, 30] width 23 height 23
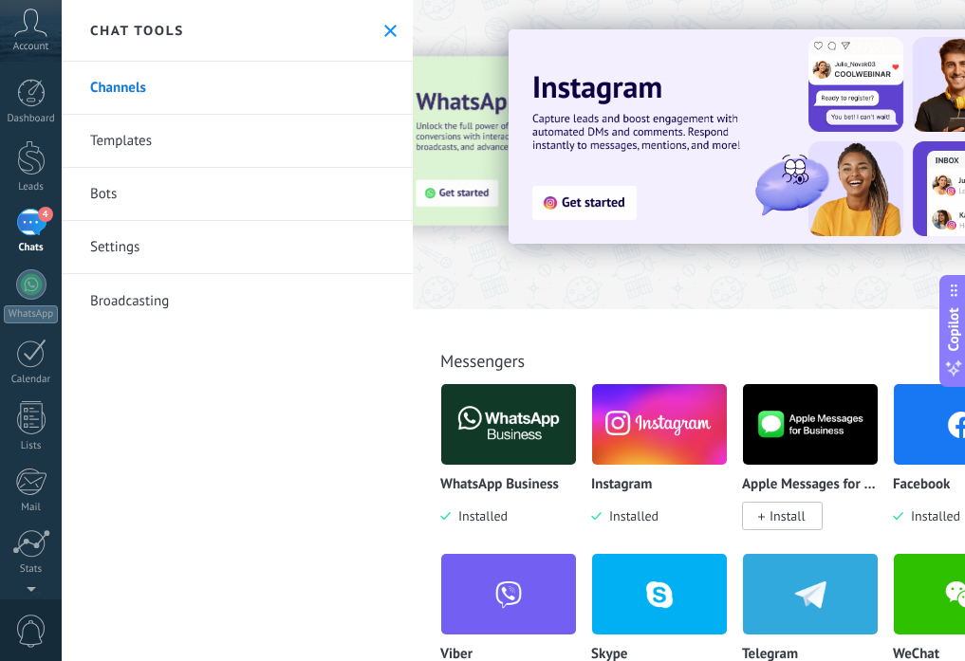
click at [389, 36] on use at bounding box center [390, 31] width 12 height 12
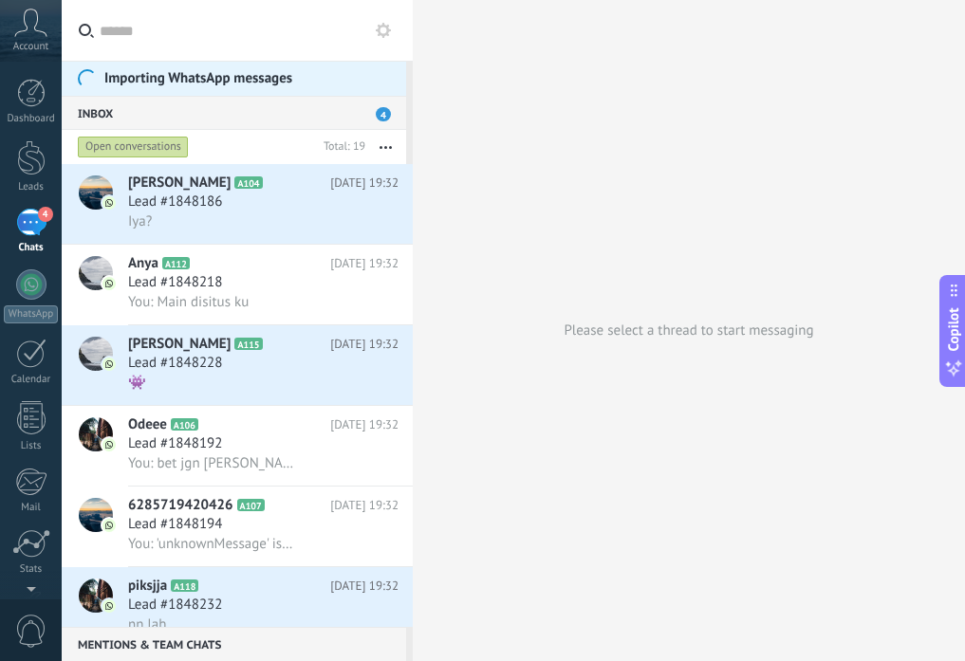
click at [390, 139] on button "button" at bounding box center [385, 147] width 41 height 34
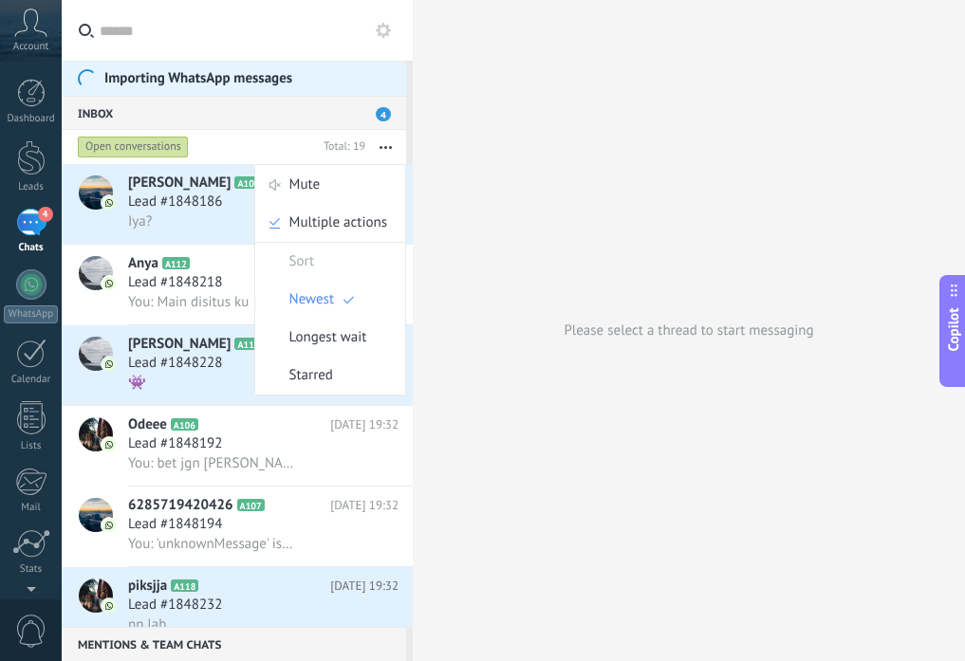
click at [179, 151] on div "Open conversations" at bounding box center [133, 147] width 111 height 23
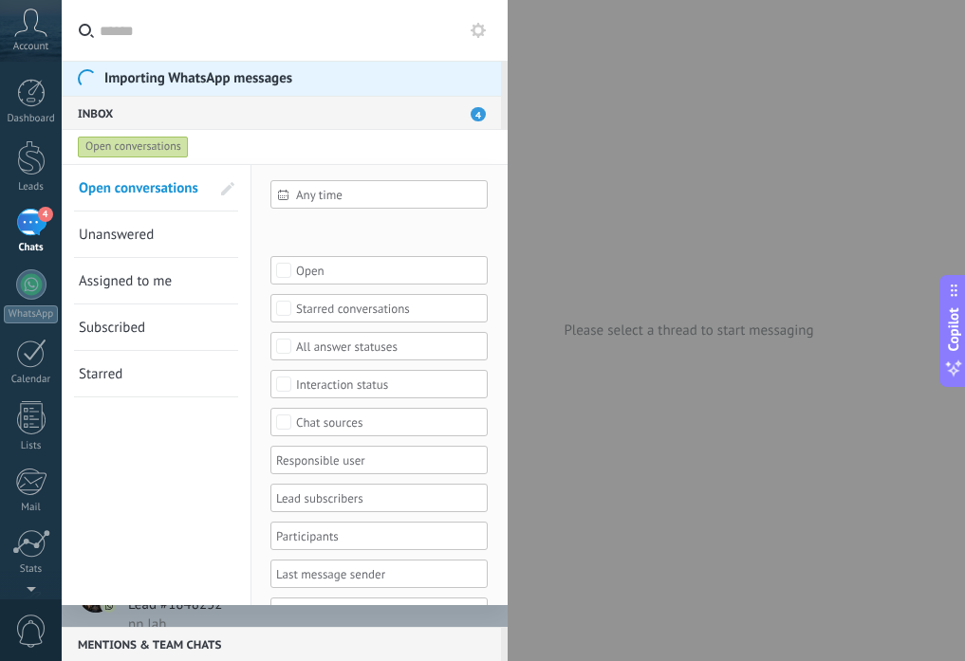
click at [176, 233] on link "Unanswered" at bounding box center [144, 235] width 131 height 46
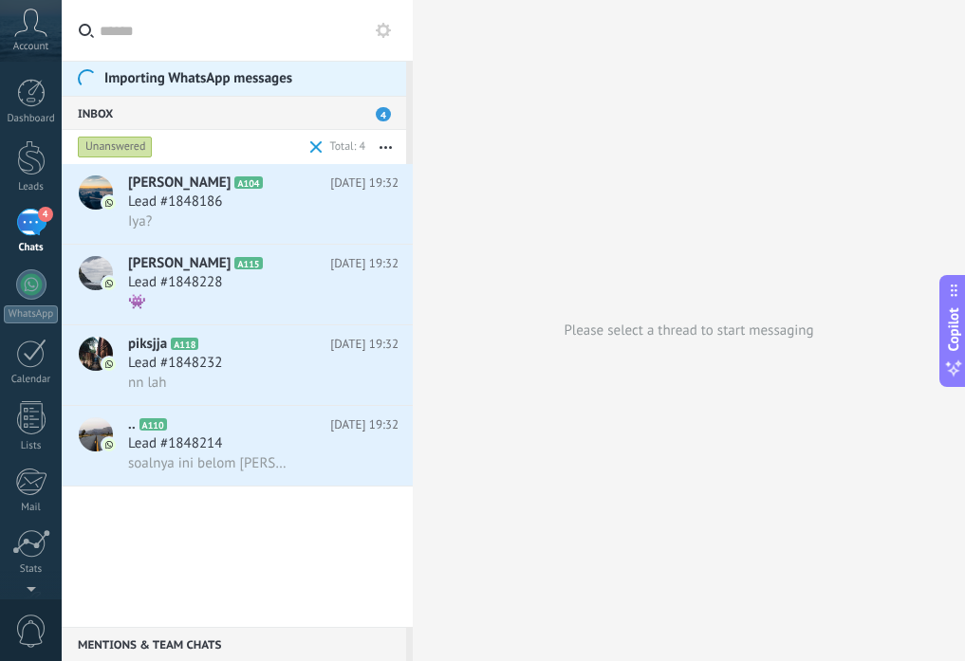
click at [119, 150] on div "Unanswered" at bounding box center [115, 147] width 75 height 23
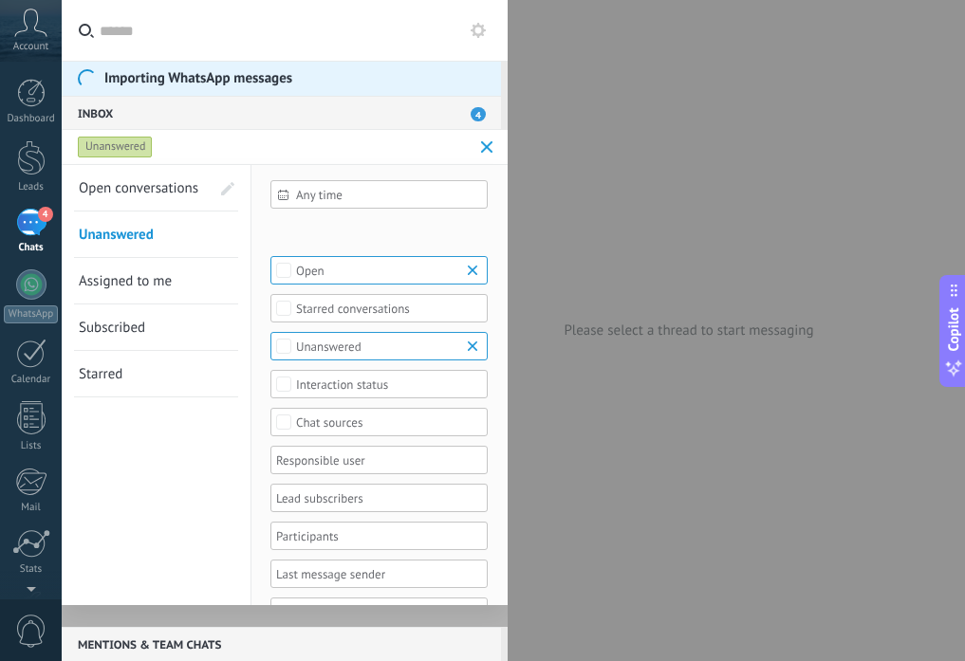
click at [136, 194] on span "Open conversations" at bounding box center [139, 188] width 120 height 18
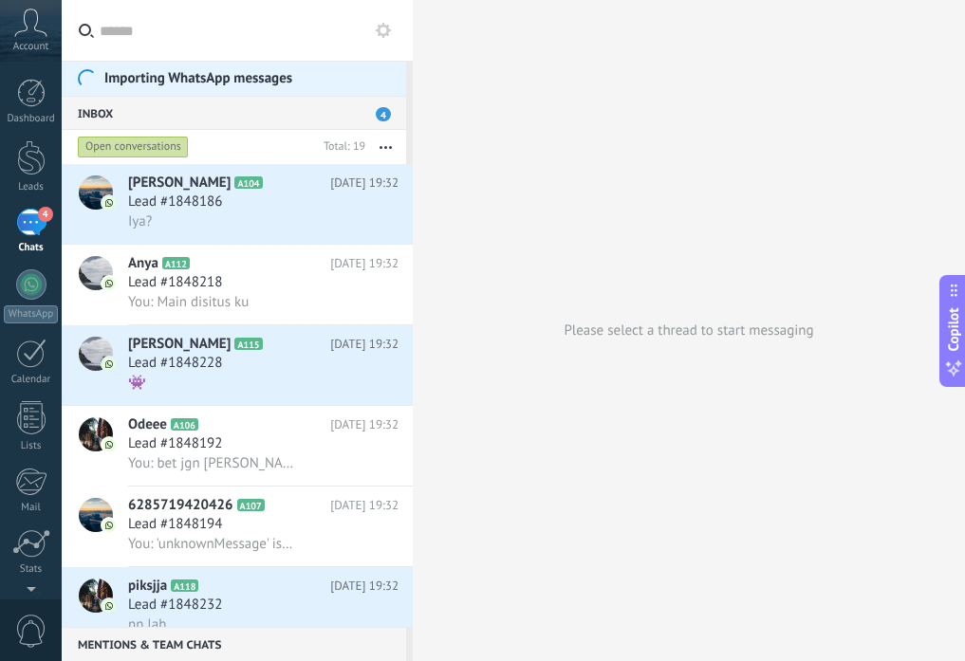
click at [146, 151] on div "Open conversations" at bounding box center [133, 147] width 111 height 23
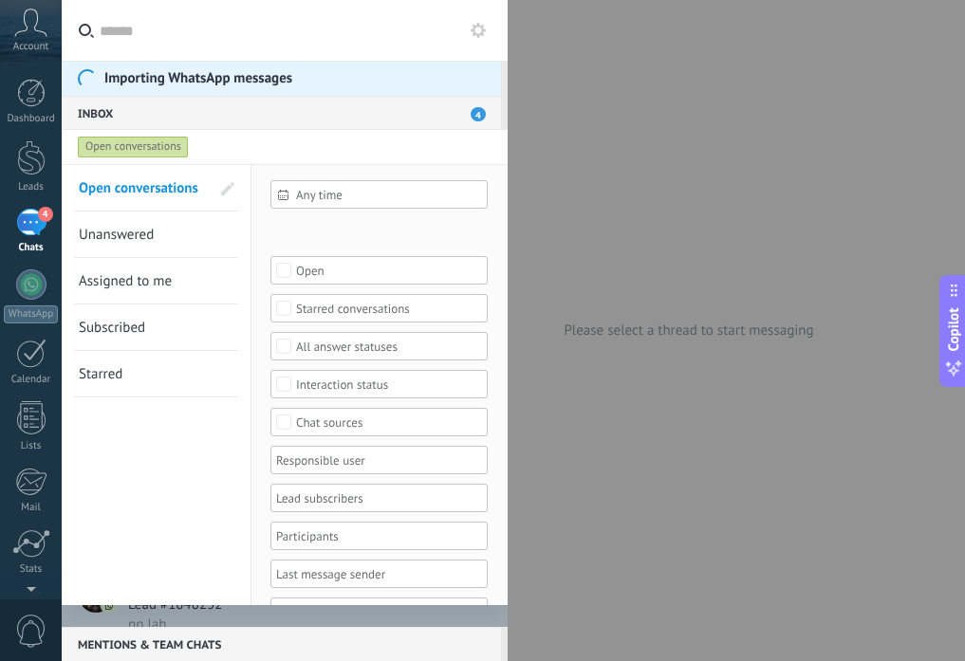
click at [173, 376] on link "Starred" at bounding box center [144, 374] width 131 height 46
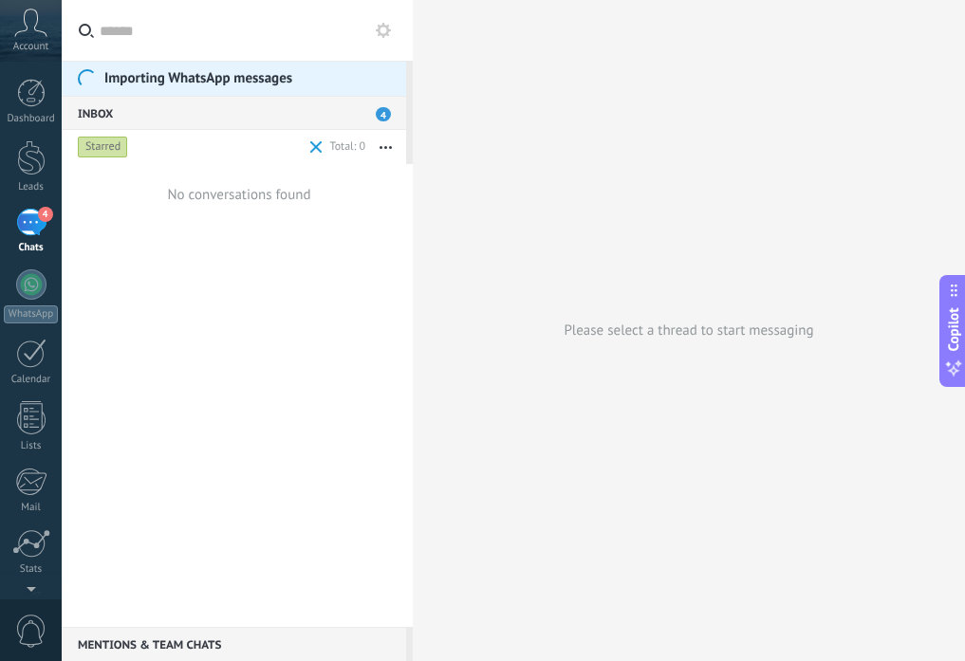
click at [120, 152] on div "Starred" at bounding box center [103, 147] width 50 height 23
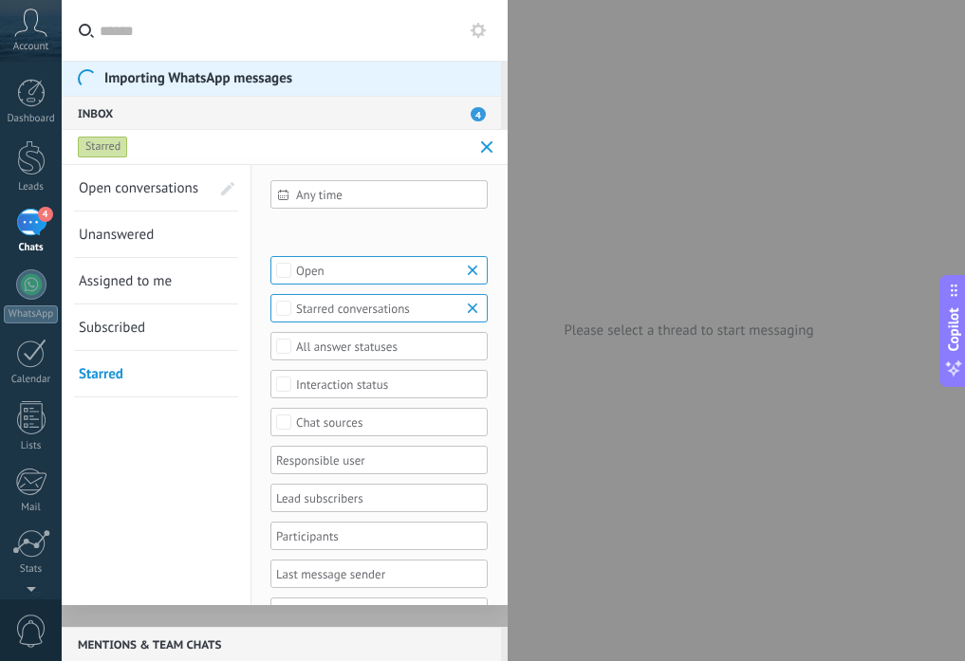
click at [134, 176] on link "Open conversations" at bounding box center [144, 188] width 131 height 46
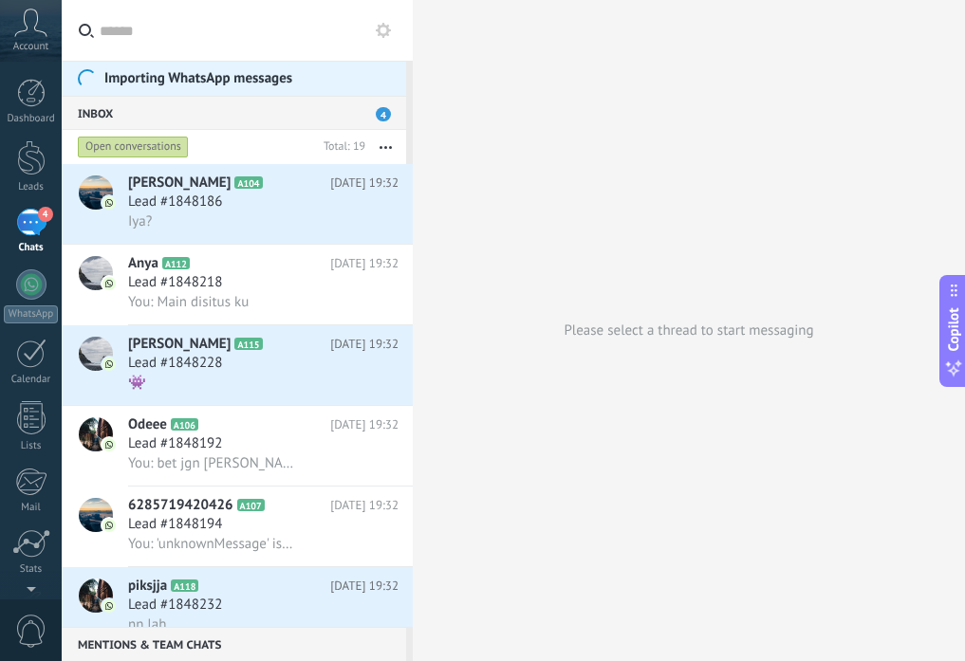
click at [193, 41] on input "text" at bounding box center [249, 30] width 298 height 61
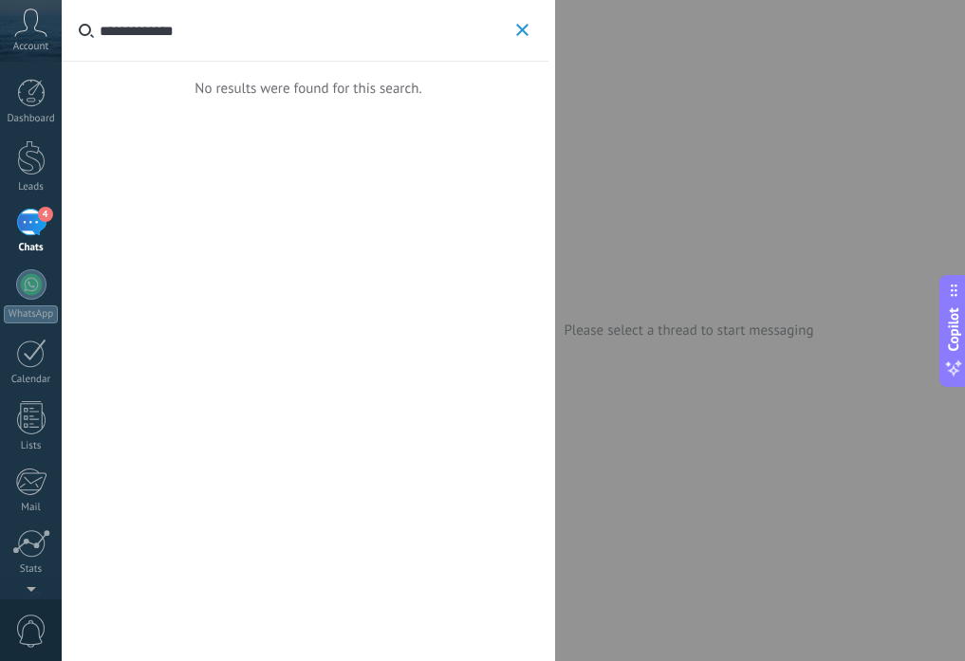
type input "**********"
click at [35, 30] on icon at bounding box center [30, 23] width 33 height 28
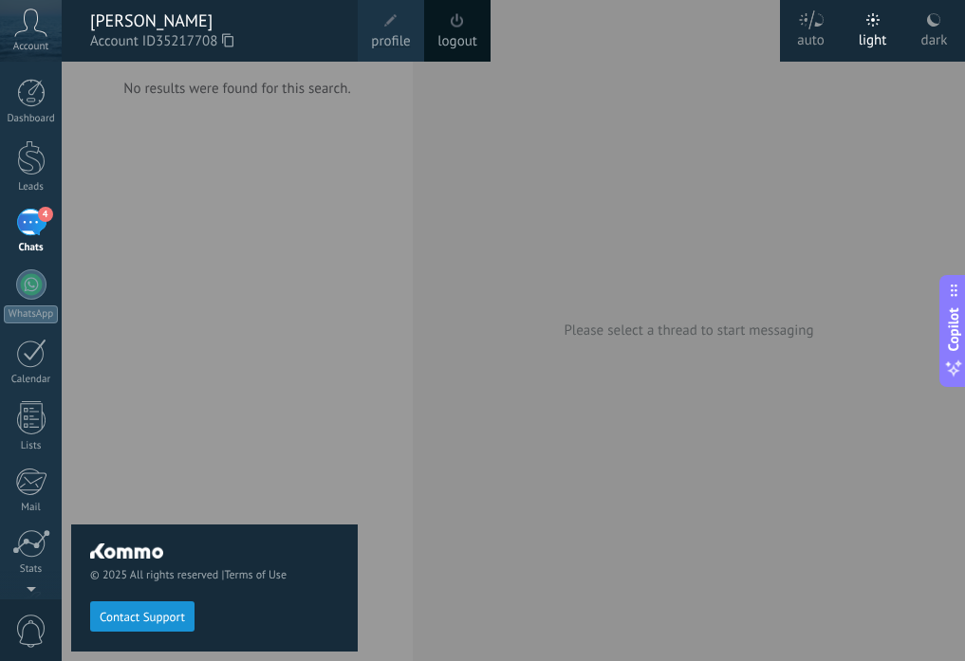
click at [280, 169] on div "© 2025 All rights reserved | Terms of Use Contact Support" at bounding box center [214, 362] width 287 height 600
click at [461, 122] on div at bounding box center [544, 330] width 965 height 661
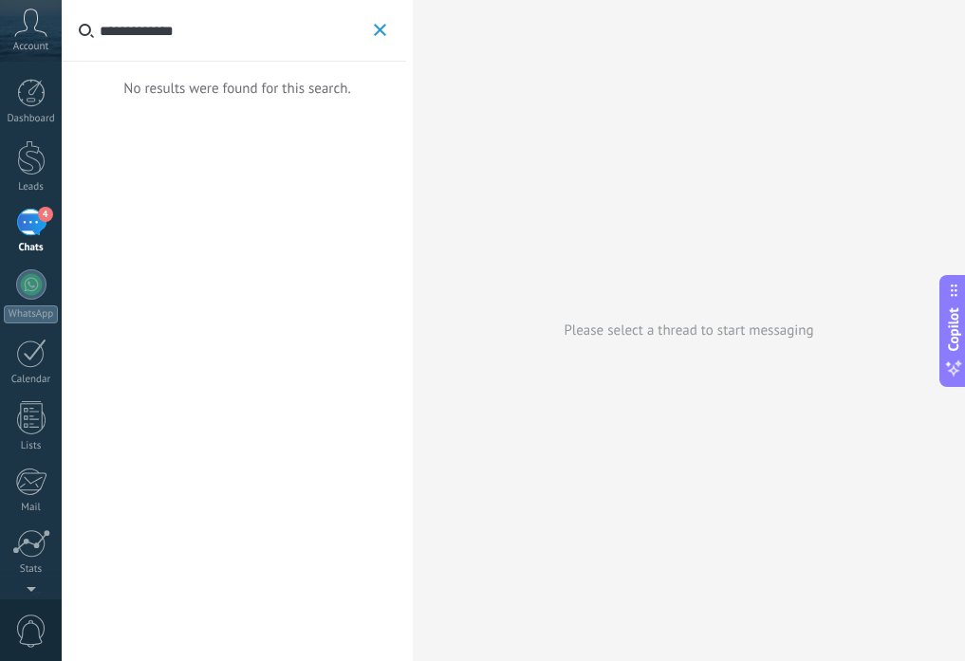
click at [369, 21] on button "**********" at bounding box center [380, 31] width 22 height 24
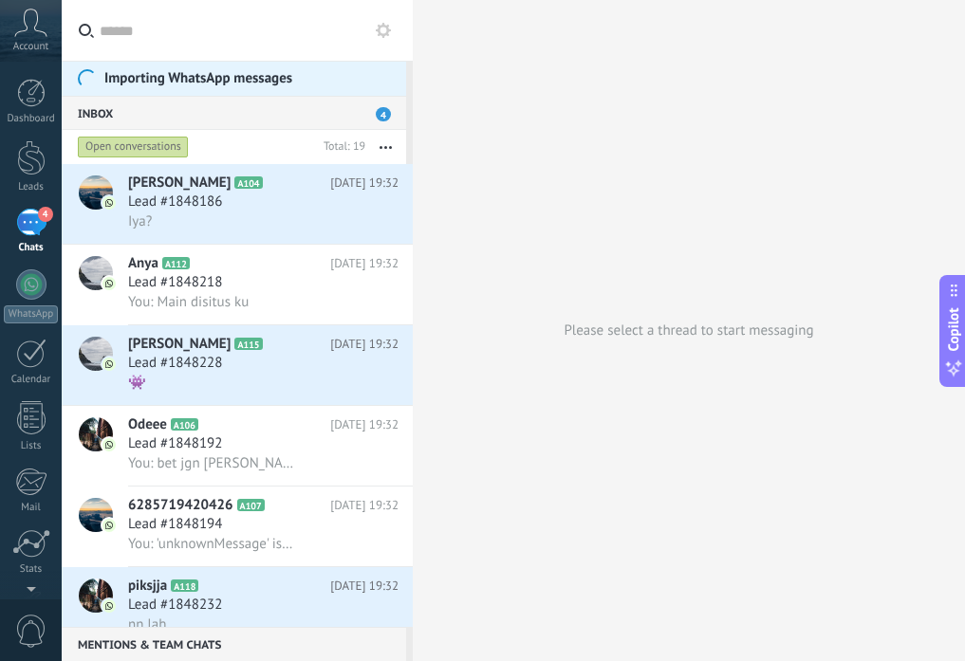
click at [391, 34] on button at bounding box center [383, 30] width 23 height 23
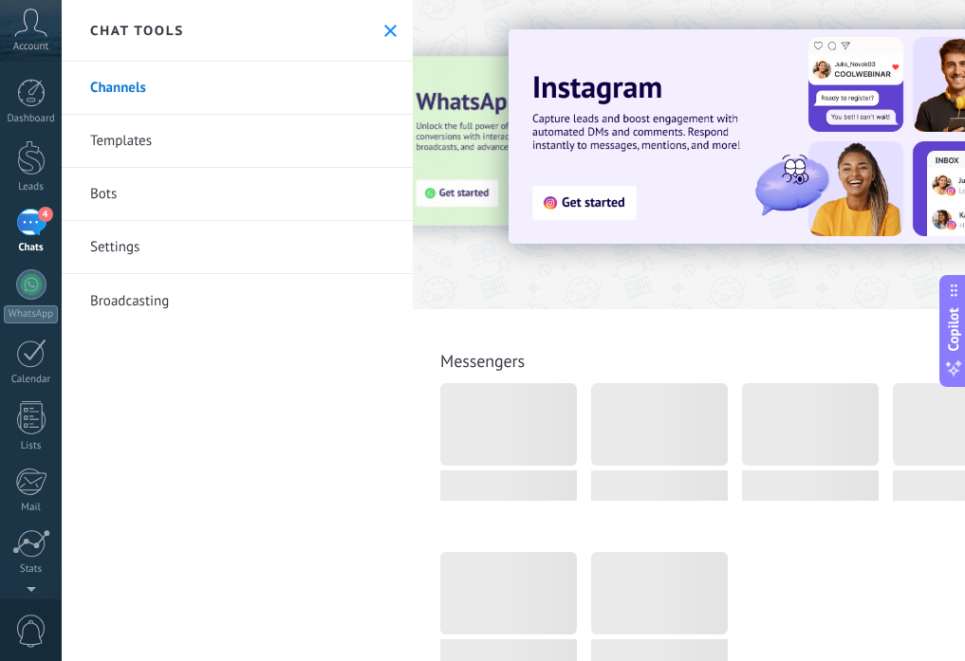
click at [37, 17] on use at bounding box center [31, 23] width 32 height 28
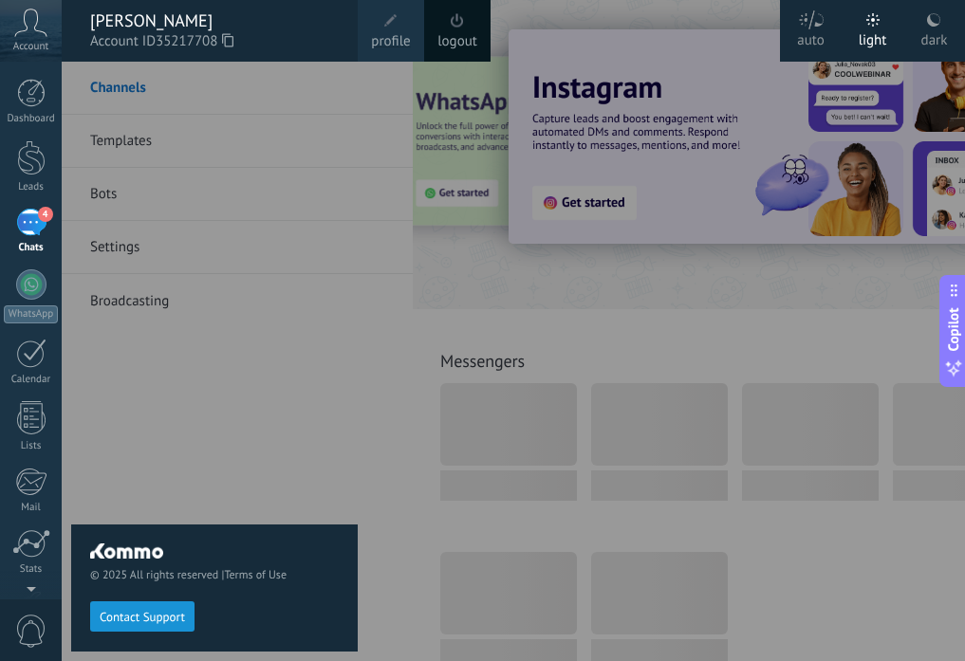
click at [470, 38] on link "logout" at bounding box center [457, 41] width 40 height 21
